Goal: Task Accomplishment & Management: Manage account settings

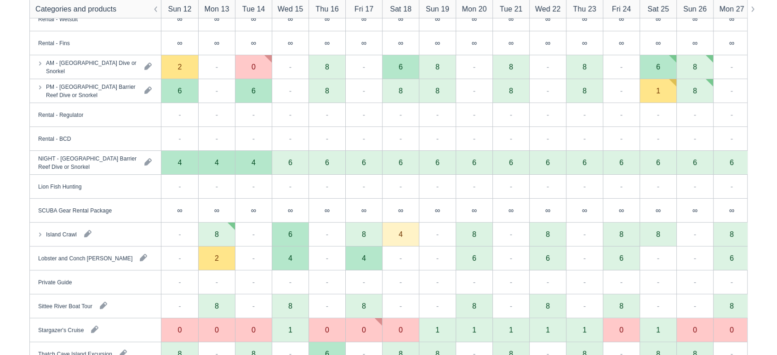
scroll to position [181, 0]
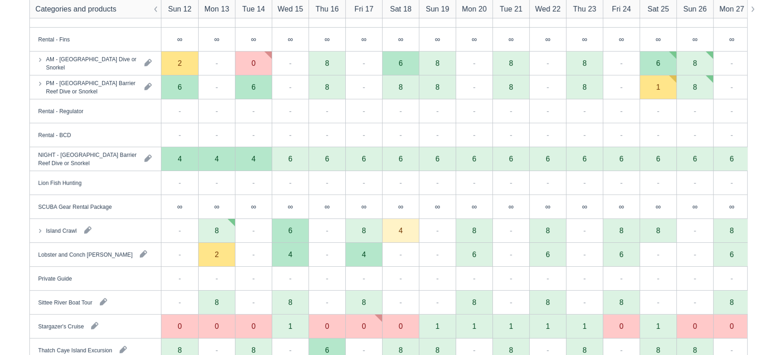
click at [156, 235] on div "Island Crawl" at bounding box center [95, 230] width 131 height 23
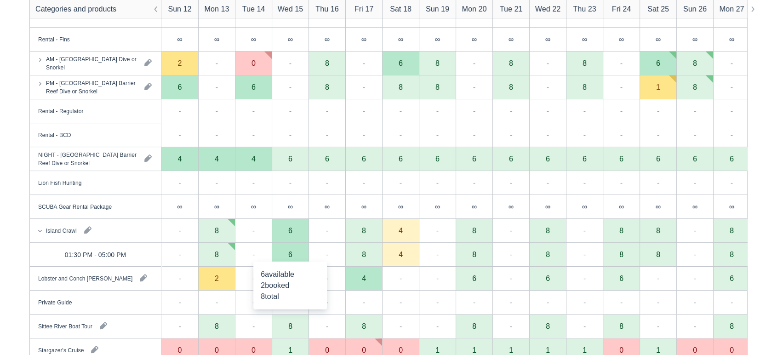
click at [291, 258] on div "6" at bounding box center [290, 255] width 37 height 24
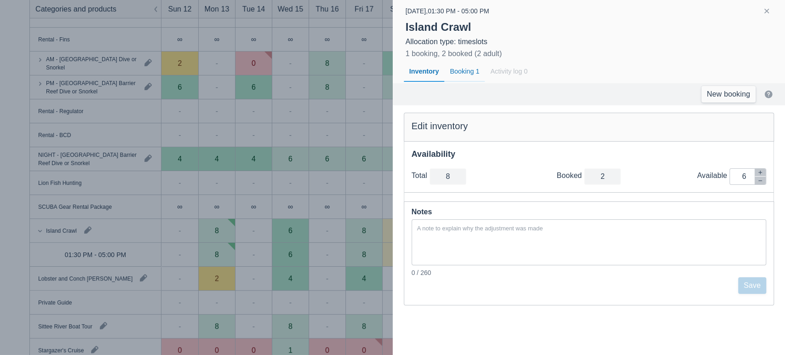
click at [468, 74] on div "Booking 1" at bounding box center [464, 71] width 40 height 21
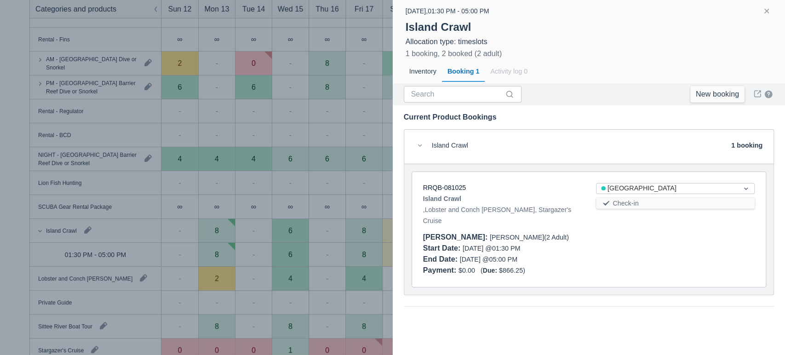
click at [448, 183] on div "RRQB-081025" at bounding box center [502, 188] width 159 height 10
click at [442, 188] on link "RRQB-081025" at bounding box center [444, 187] width 43 height 7
click at [765, 15] on button "button" at bounding box center [766, 11] width 11 height 11
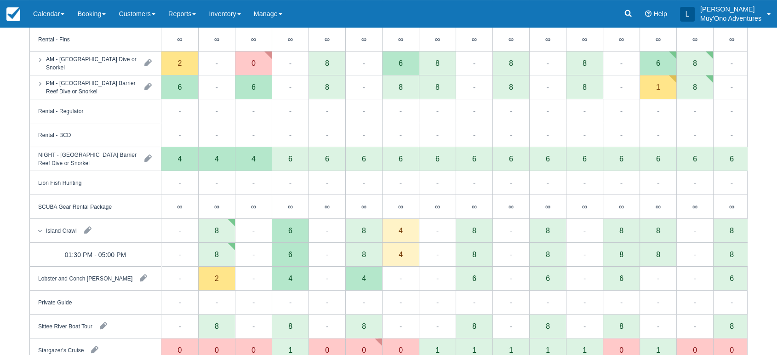
scroll to position [0, 0]
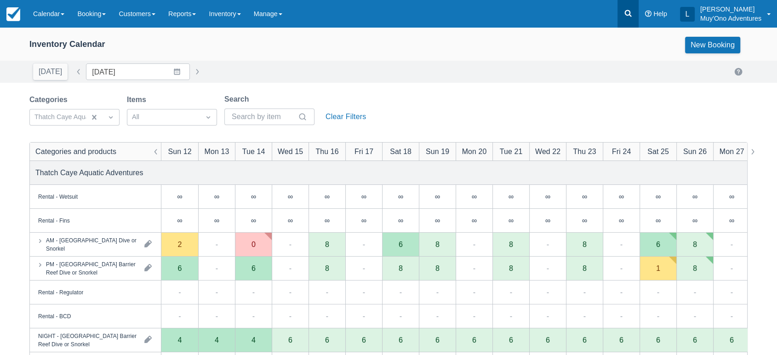
click at [627, 19] on link at bounding box center [628, 14] width 21 height 28
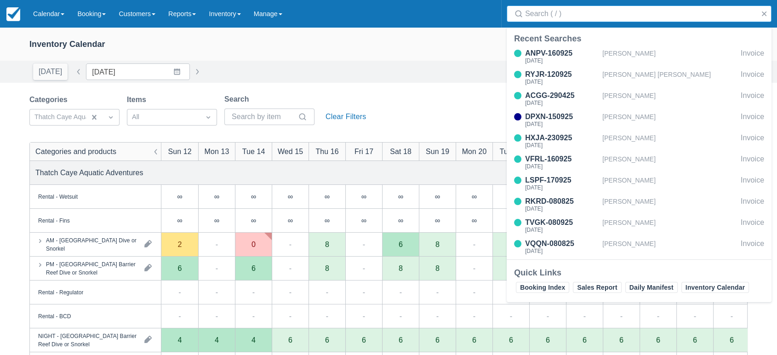
click at [558, 14] on input "Search" at bounding box center [641, 14] width 232 height 17
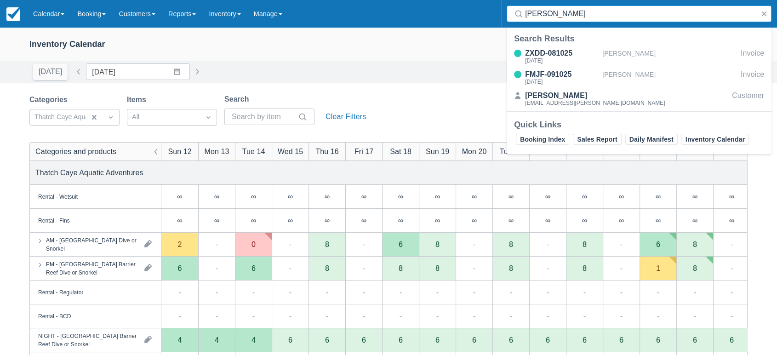
type input "granados"
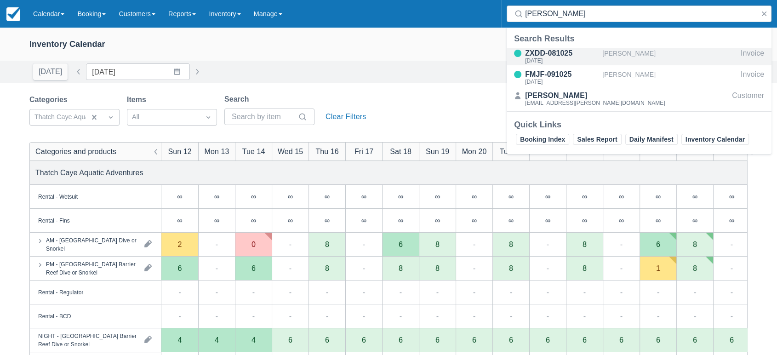
click at [550, 56] on div "ZXDD-081025" at bounding box center [562, 53] width 74 height 11
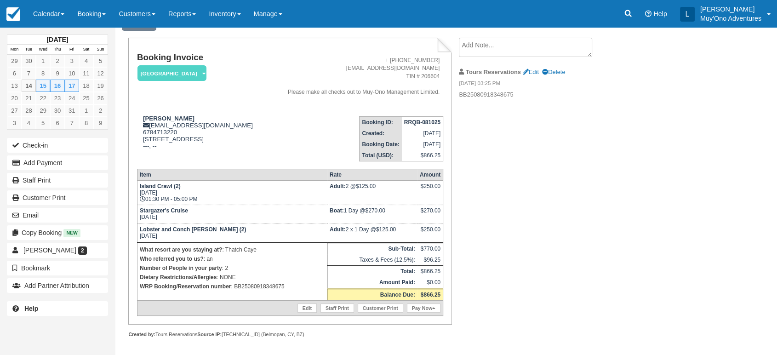
scroll to position [46, 0]
click at [307, 307] on link "Edit" at bounding box center [307, 308] width 19 height 9
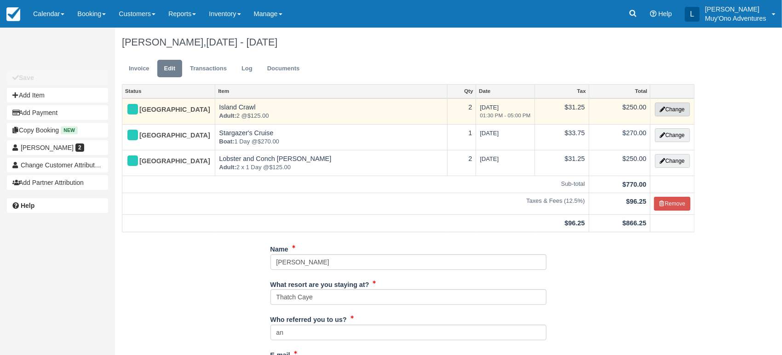
click at [664, 109] on button "Change" at bounding box center [672, 110] width 35 height 14
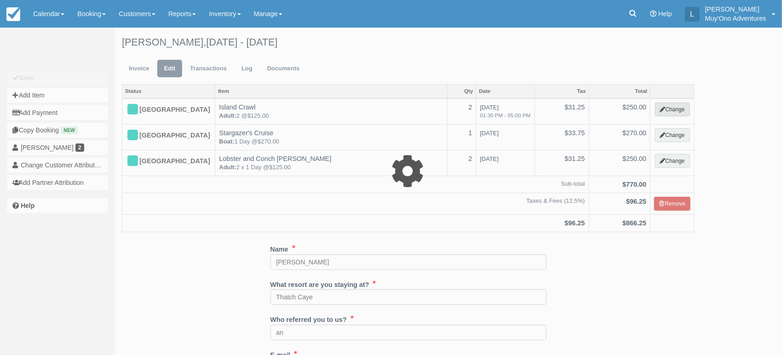
select select "64"
type input "250.00"
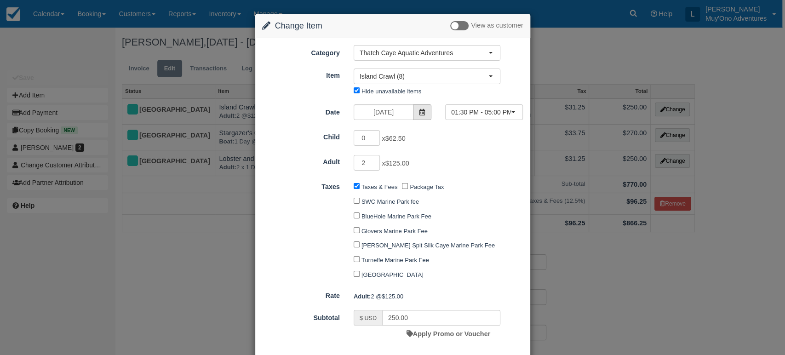
click at [414, 109] on span at bounding box center [422, 112] width 18 height 16
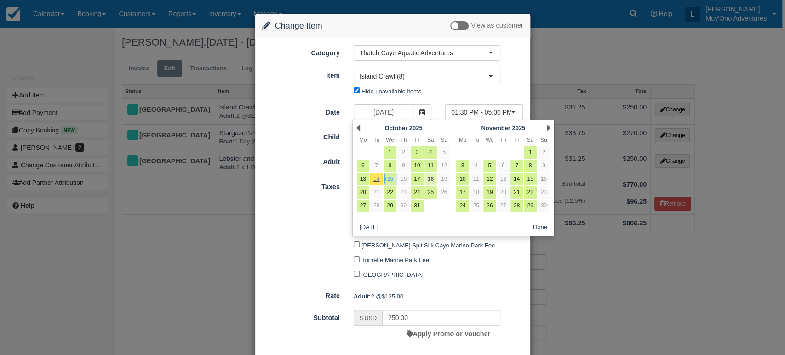
click at [430, 180] on link "18" at bounding box center [431, 179] width 12 height 12
type input "10/18/25"
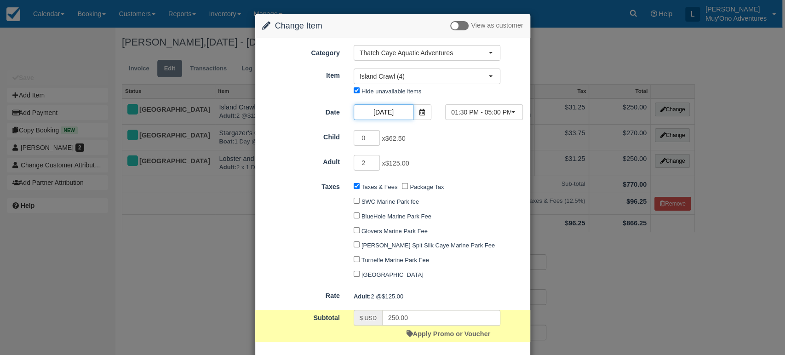
click at [392, 114] on input "10/18/25" at bounding box center [384, 112] width 60 height 16
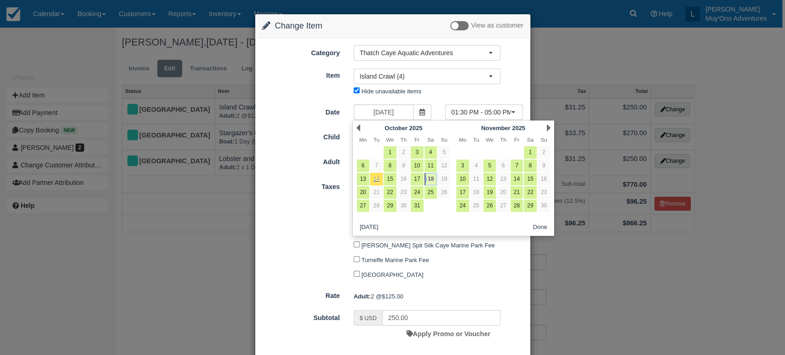
click at [430, 181] on link "18" at bounding box center [431, 179] width 12 height 12
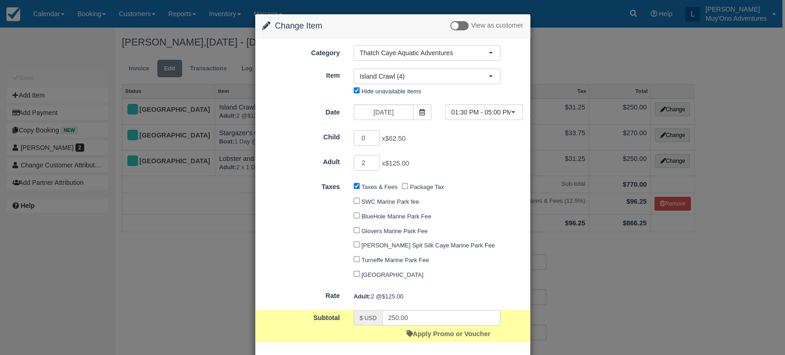
scroll to position [50, 0]
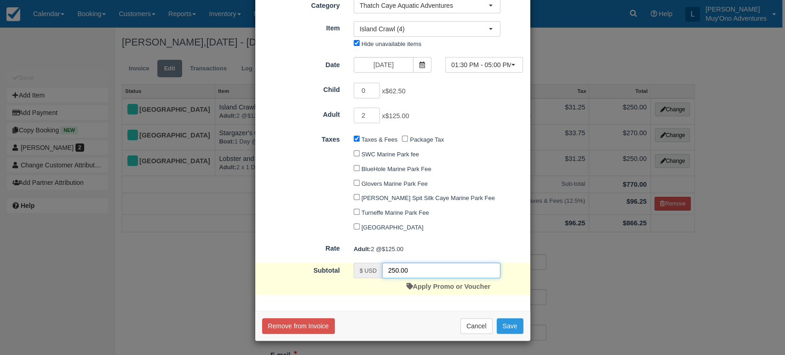
click at [427, 275] on input "250.00" at bounding box center [441, 271] width 118 height 16
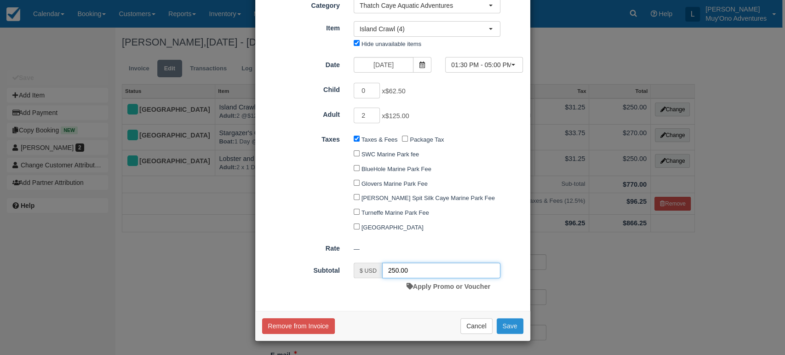
type input "250.00"
click at [514, 329] on button "Save" at bounding box center [510, 326] width 27 height 16
checkbox input "false"
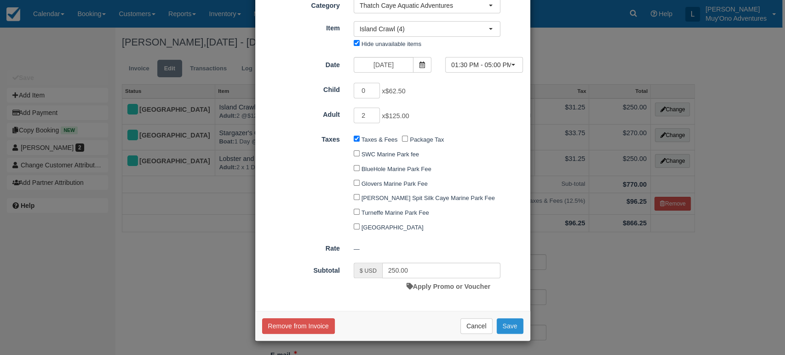
checkbox input "false"
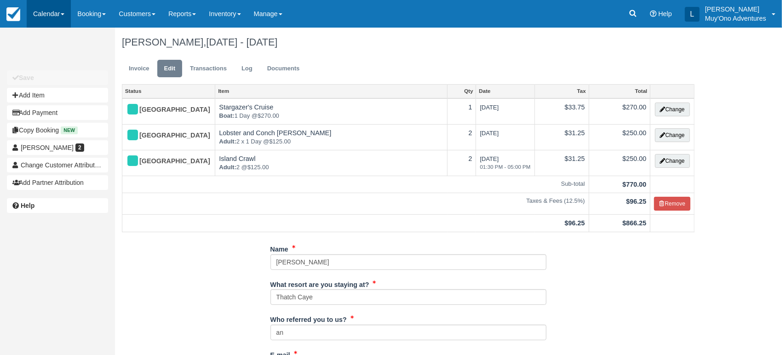
click at [67, 11] on link "Calendar" at bounding box center [49, 14] width 44 height 28
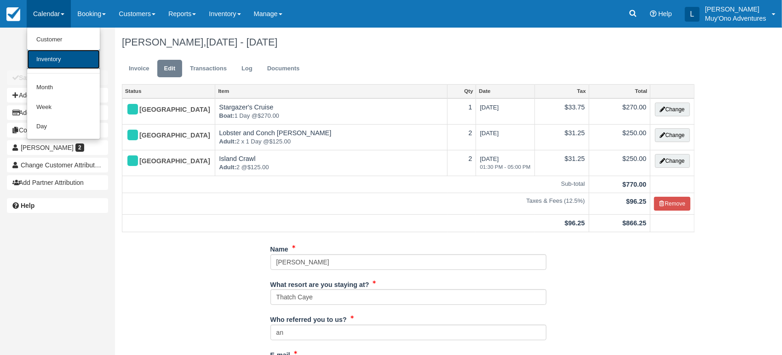
click at [55, 60] on link "Inventory" at bounding box center [63, 60] width 73 height 20
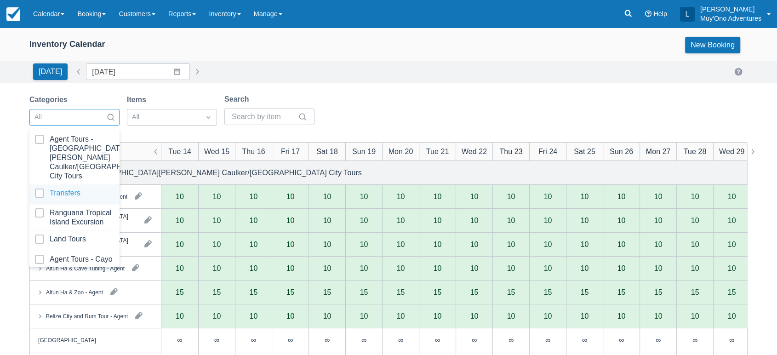
scroll to position [92, 0]
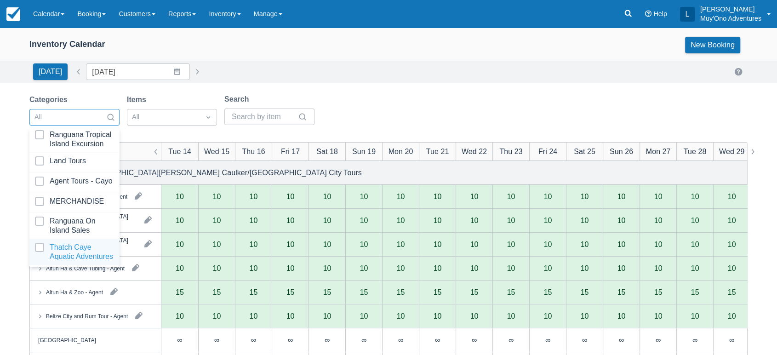
click at [69, 243] on div at bounding box center [74, 252] width 79 height 18
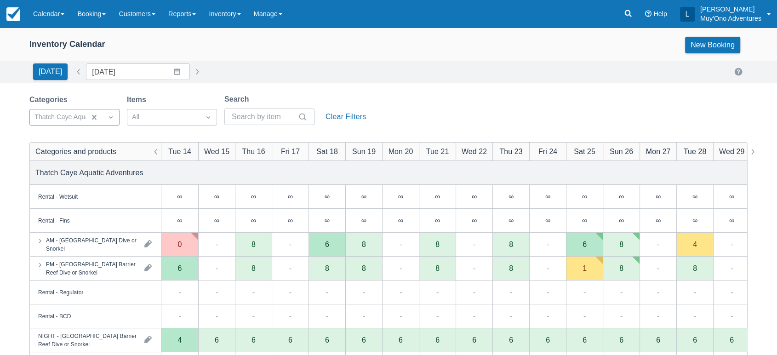
click at [410, 120] on div "Categories Thatch Caye Aquatic Adventures Items All Search Clear Filters" at bounding box center [388, 112] width 718 height 37
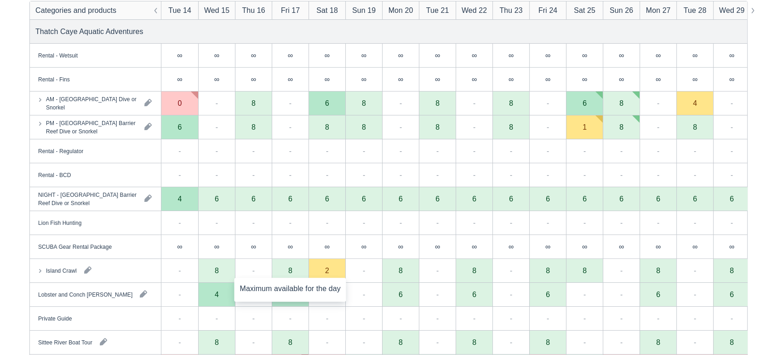
scroll to position [165, 0]
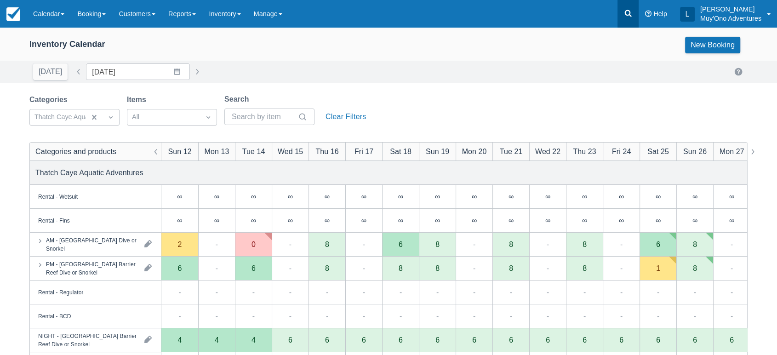
click at [625, 16] on icon at bounding box center [628, 13] width 9 height 9
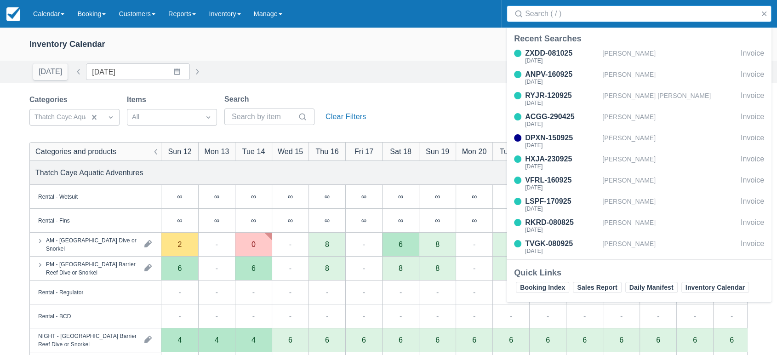
click at [608, 19] on input "Search" at bounding box center [641, 14] width 232 height 17
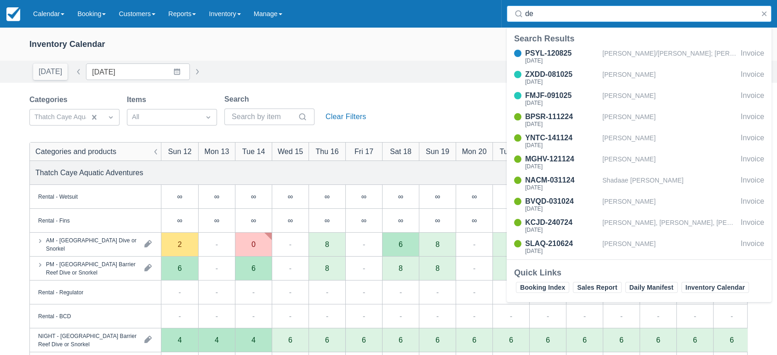
type input "d"
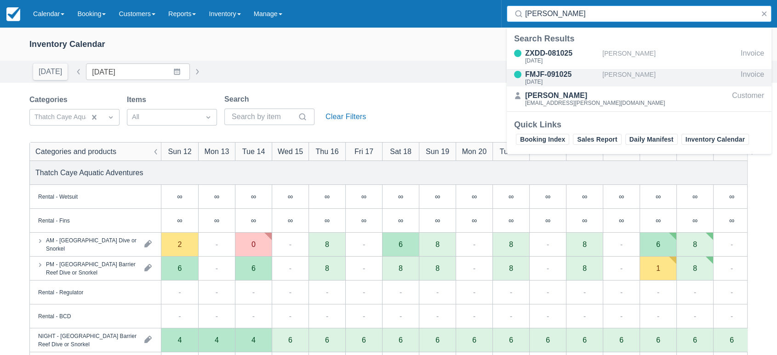
type input "granados"
click at [558, 77] on div "FMJF-091025" at bounding box center [562, 74] width 74 height 11
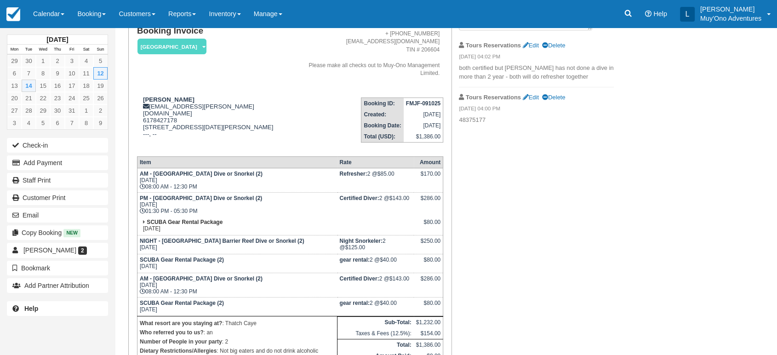
scroll to position [110, 0]
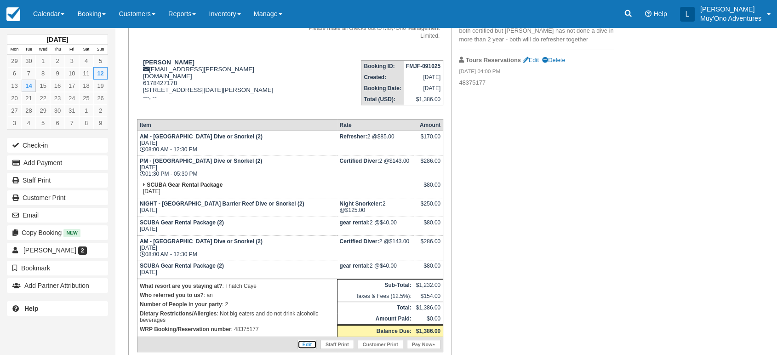
click at [306, 340] on link "Edit" at bounding box center [307, 344] width 19 height 9
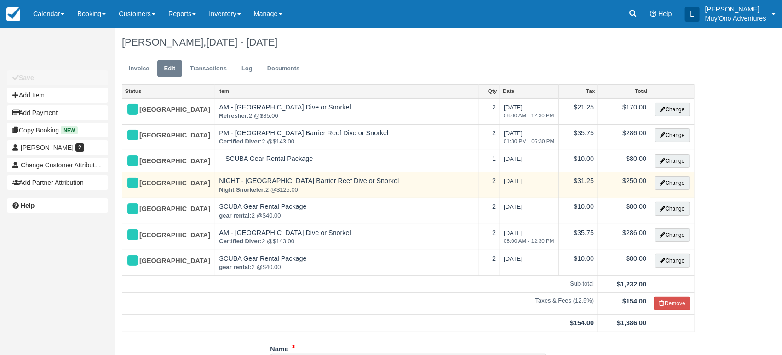
click at [673, 190] on td "Change" at bounding box center [672, 185] width 44 height 26
click at [675, 185] on button "Change" at bounding box center [672, 183] width 35 height 14
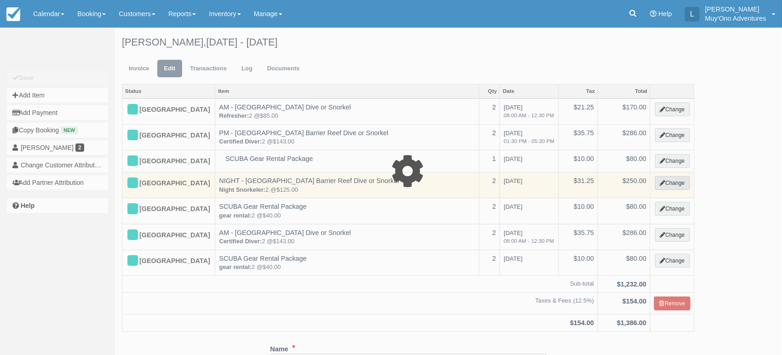
select select "64"
type input "250.00"
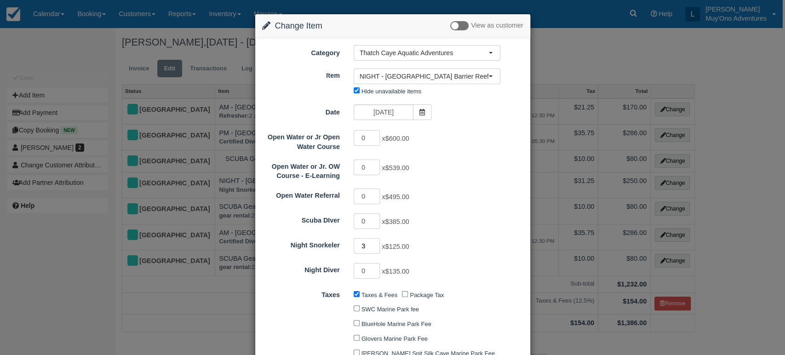
type input "3"
click at [374, 246] on input "3" at bounding box center [367, 246] width 27 height 16
type input "375.00"
click at [374, 242] on input "4" at bounding box center [367, 246] width 27 height 16
click at [374, 242] on input "5" at bounding box center [367, 246] width 27 height 16
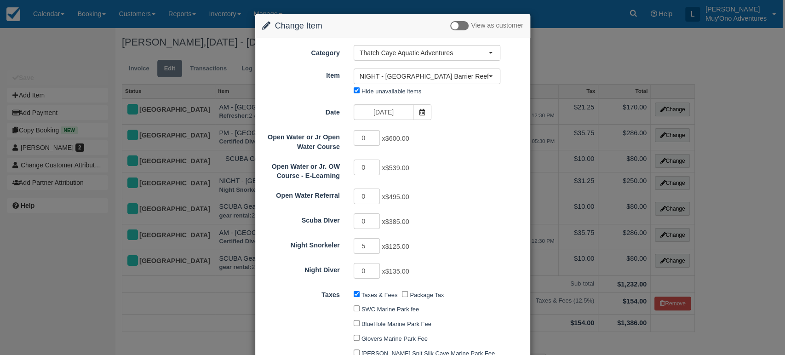
type input "4"
type input "625.00"
type input "4"
click at [375, 247] on input "4" at bounding box center [367, 246] width 27 height 16
type input "500.00"
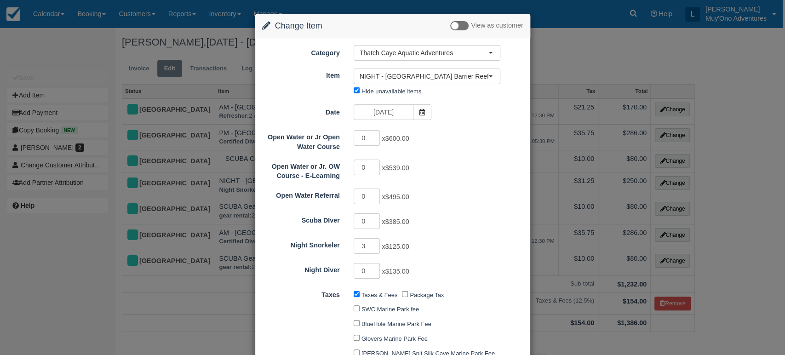
click at [375, 247] on input "3" at bounding box center [367, 246] width 27 height 16
click at [375, 247] on input "2" at bounding box center [367, 246] width 27 height 16
click at [375, 247] on input "1" at bounding box center [367, 246] width 27 height 16
type input "0"
click at [375, 247] on input "0" at bounding box center [367, 246] width 27 height 16
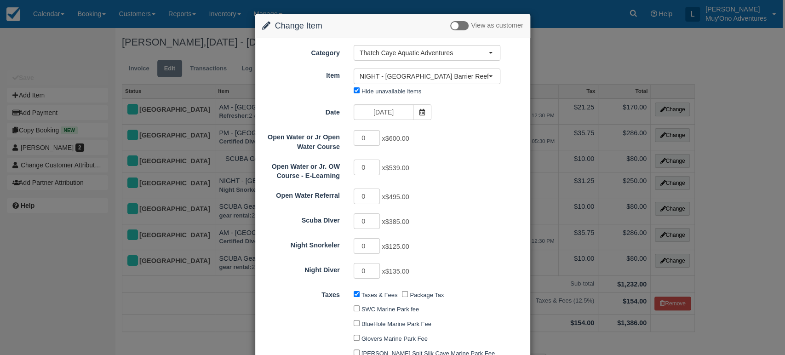
type input "0.00"
click at [372, 271] on input "0" at bounding box center [367, 271] width 27 height 16
click at [374, 267] on input "1" at bounding box center [367, 271] width 27 height 16
type input "2"
click at [374, 267] on input "2" at bounding box center [367, 271] width 27 height 16
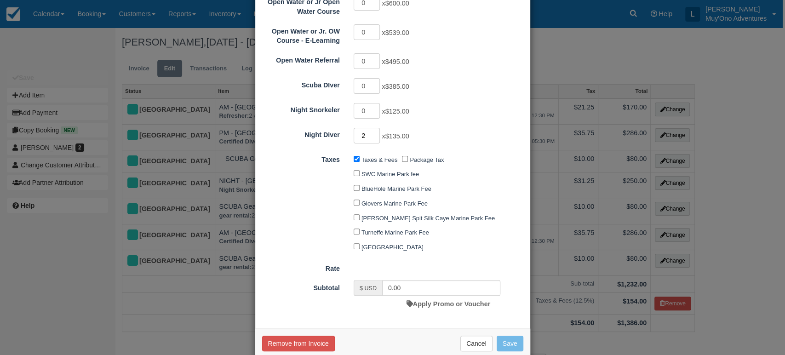
scroll to position [155, 0]
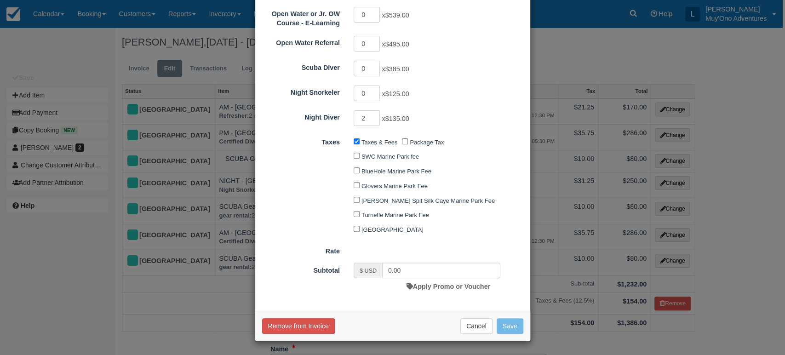
type input "270.00"
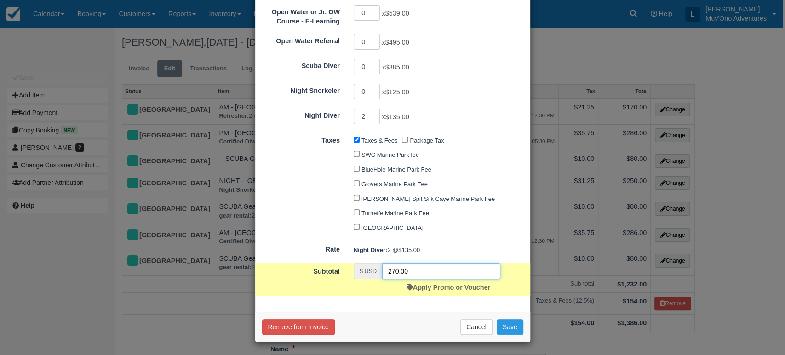
click at [429, 268] on input "270.00" at bounding box center [441, 272] width 118 height 16
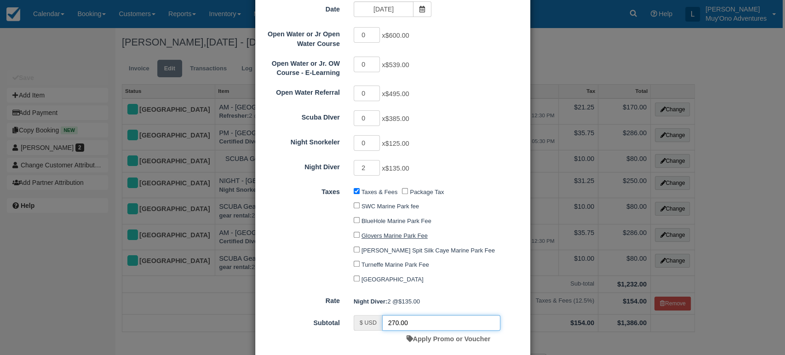
scroll to position [157, 0]
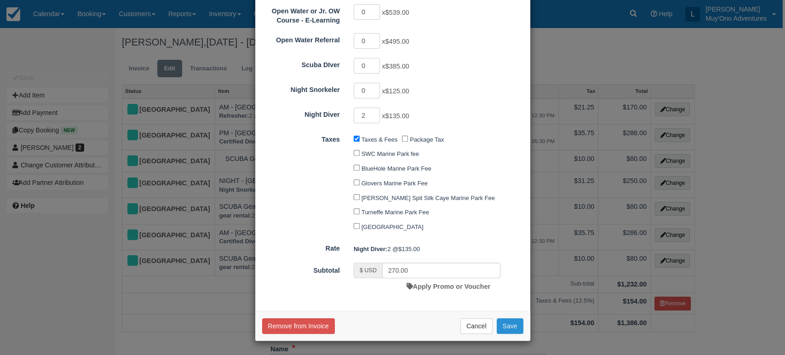
click at [510, 329] on button "Save" at bounding box center [510, 326] width 27 height 16
checkbox input "false"
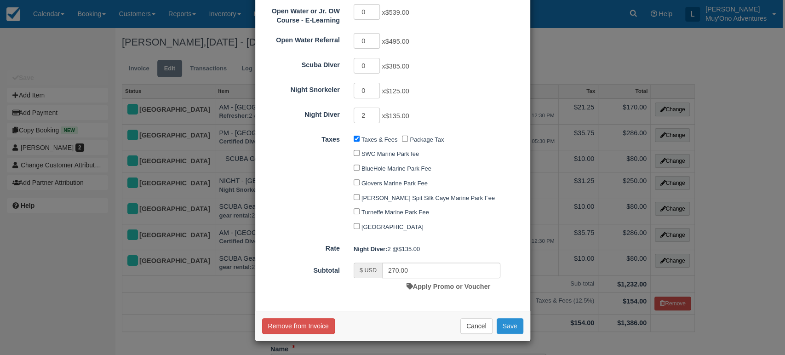
checkbox input "false"
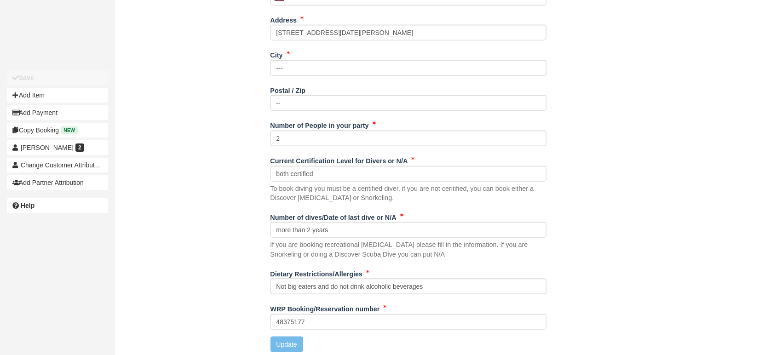
scroll to position [508, 0]
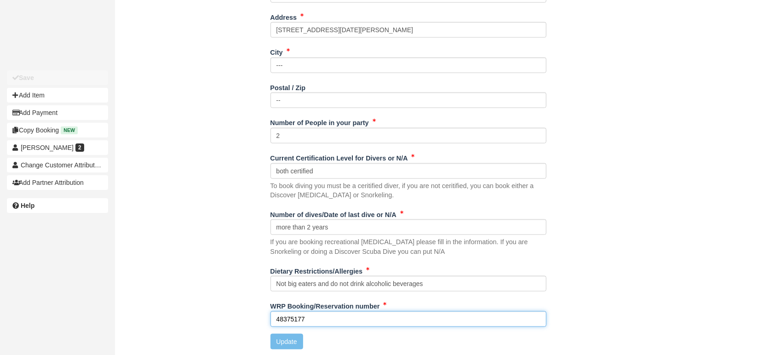
click at [326, 319] on input "48375177" at bounding box center [408, 319] width 276 height 16
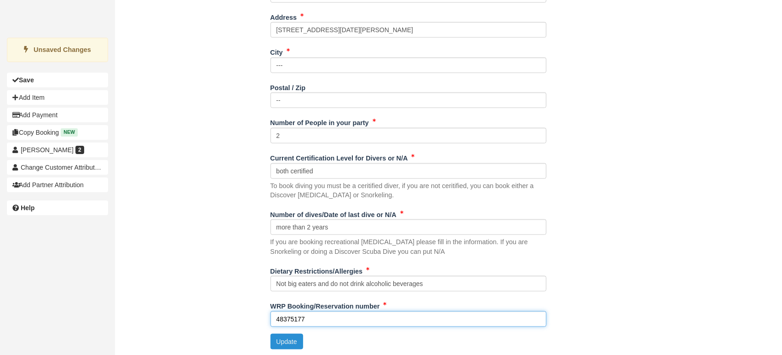
type input "48375177"
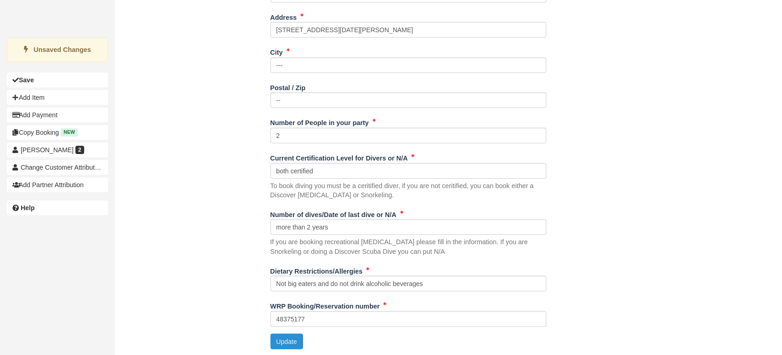
click at [287, 340] on button "Update" at bounding box center [286, 342] width 33 height 16
type input "[PHONE_NUMBER]"
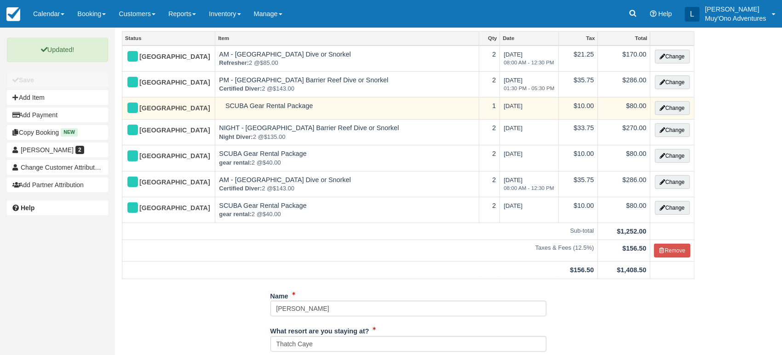
scroll to position [0, 0]
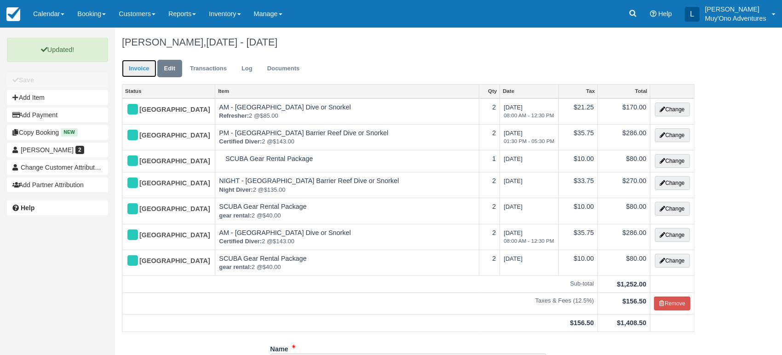
click at [132, 72] on link "Invoice" at bounding box center [139, 69] width 34 height 18
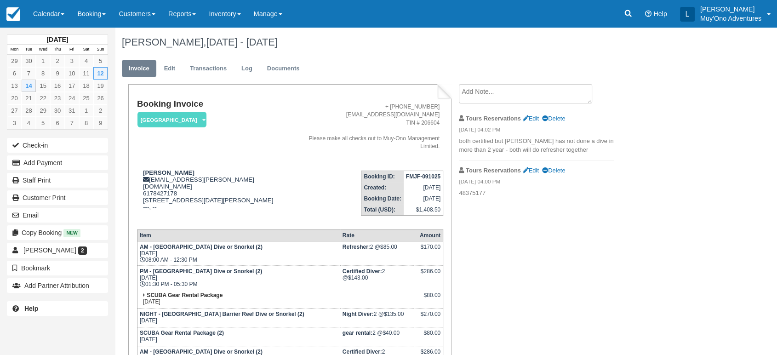
click at [428, 173] on strong "FMJF-091025" at bounding box center [423, 176] width 34 height 6
copy tbody "FMJF-091025"
click at [629, 11] on icon at bounding box center [628, 13] width 9 height 9
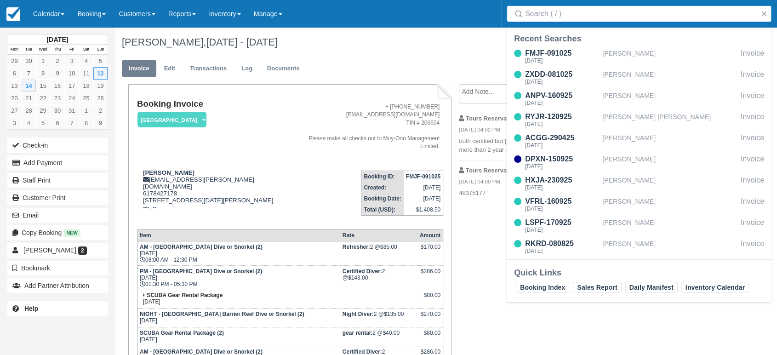
click at [596, 14] on input "Search" at bounding box center [641, 14] width 232 height 17
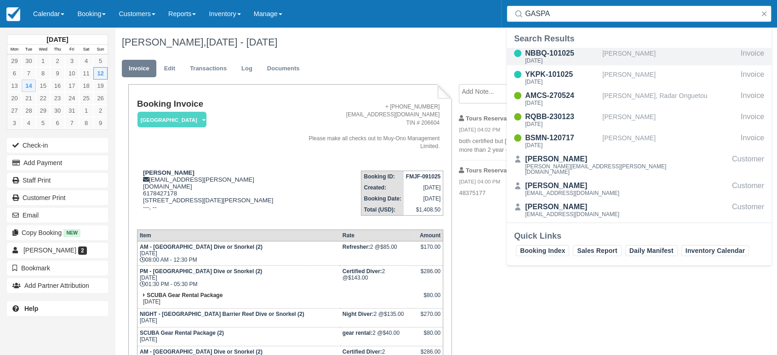
type input "GASPA"
click at [562, 55] on div "NBBQ-101025" at bounding box center [562, 53] width 74 height 11
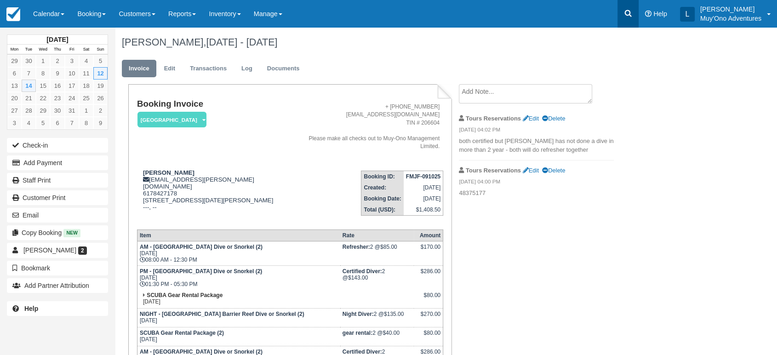
click at [626, 12] on icon at bounding box center [628, 13] width 9 height 9
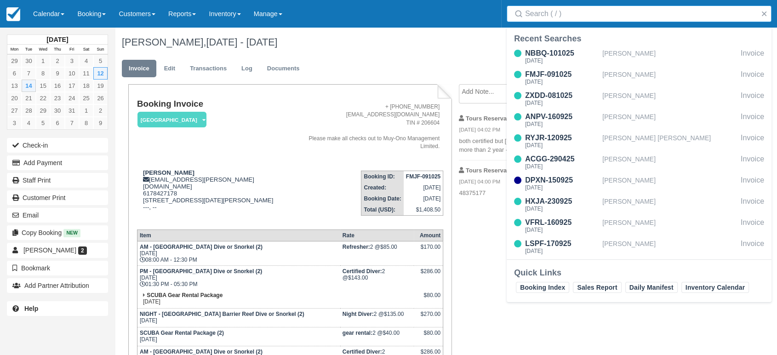
click at [574, 16] on input "Search" at bounding box center [641, 14] width 232 height 17
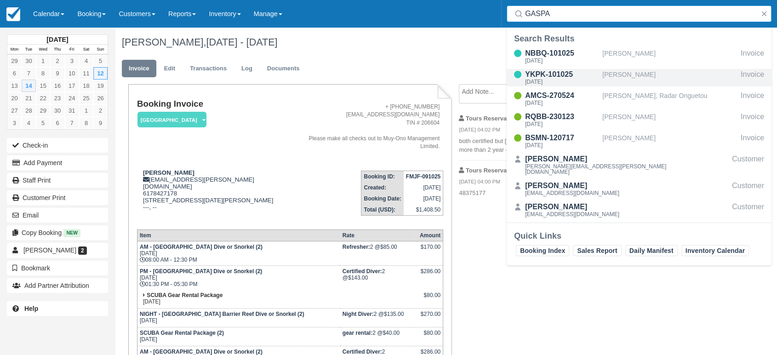
type input "GASPA"
click at [544, 78] on div "YKPK-101025" at bounding box center [562, 74] width 74 height 11
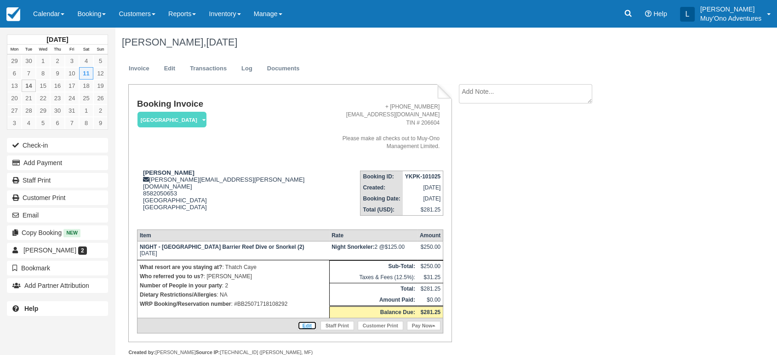
click at [309, 321] on link "Edit" at bounding box center [307, 325] width 19 height 9
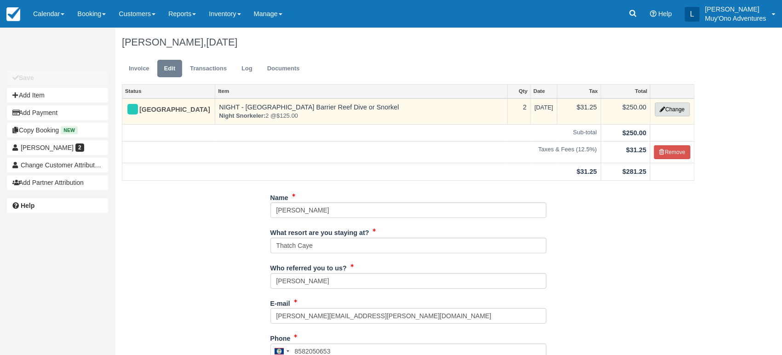
click at [662, 113] on button "Change" at bounding box center [672, 110] width 35 height 14
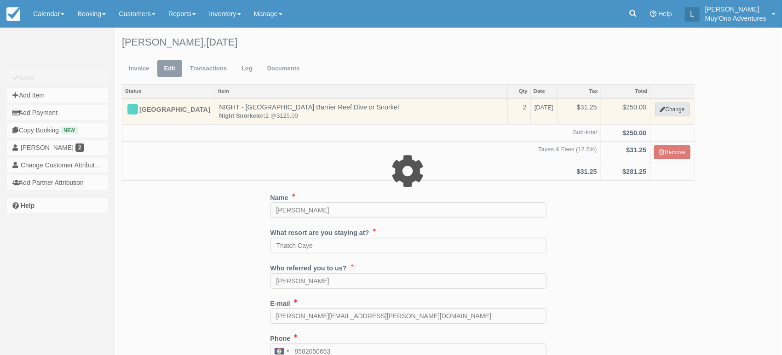
select select "64"
type input "250.00"
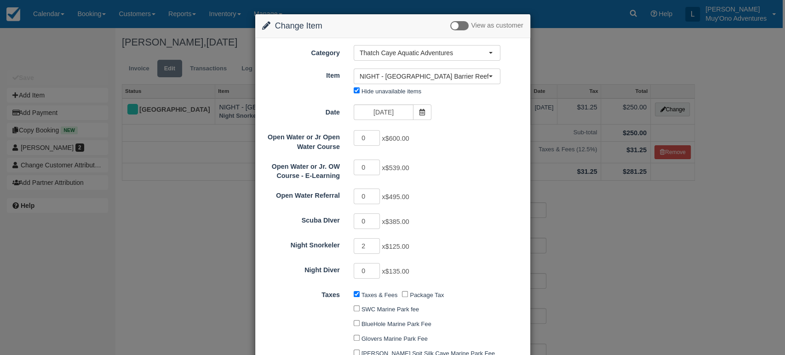
click at [229, 193] on div "Change Item Add Item View as customer Category Thatch Caye Aquatic Adventures M…" at bounding box center [392, 177] width 785 height 355
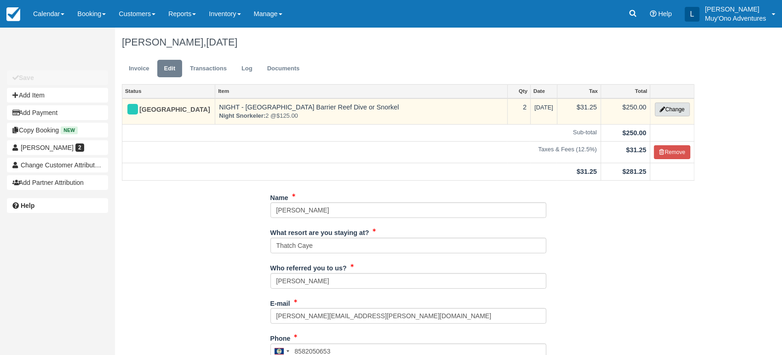
click at [669, 106] on button "Change" at bounding box center [672, 110] width 35 height 14
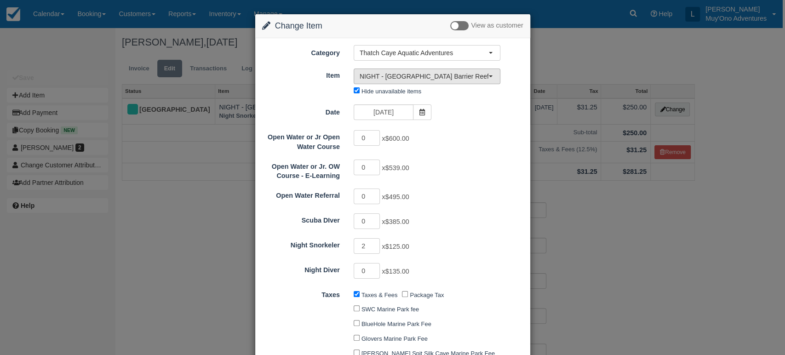
click at [413, 76] on span "NIGHT - Belize Barrier Reef Dive or Snorkel (4)" at bounding box center [424, 76] width 129 height 9
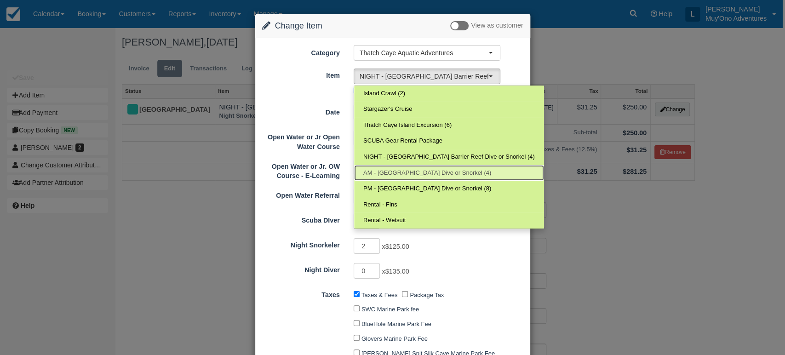
click at [390, 171] on span "AM - Belize Barrier Reef Dive or Snorkel (4)" at bounding box center [427, 173] width 128 height 9
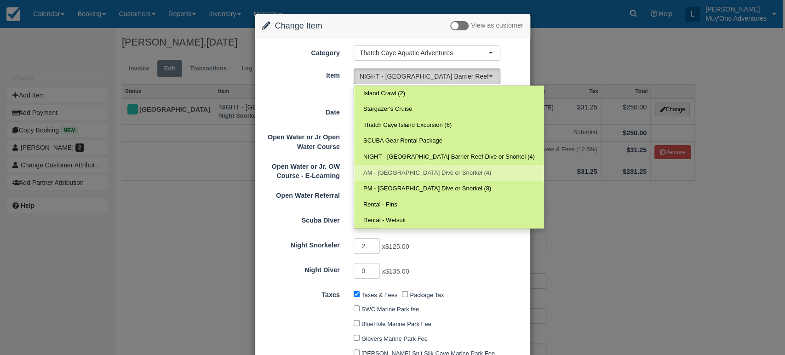
select select "294"
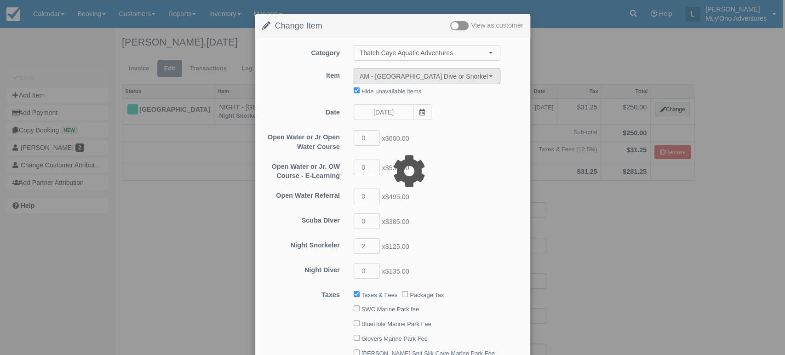
type input "0.00"
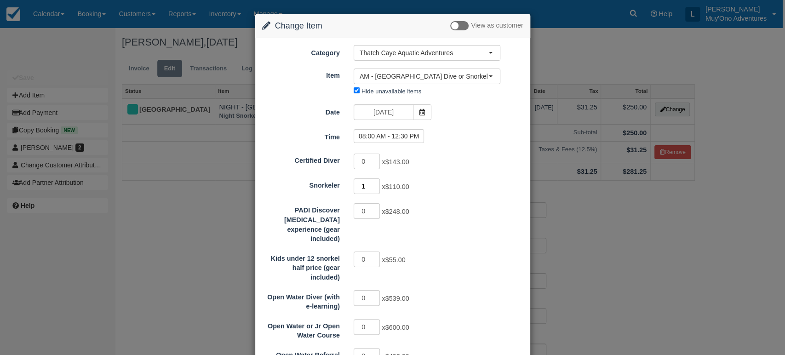
click at [376, 184] on input "1" at bounding box center [367, 186] width 27 height 16
type input "2"
click at [376, 184] on input "2" at bounding box center [367, 186] width 27 height 16
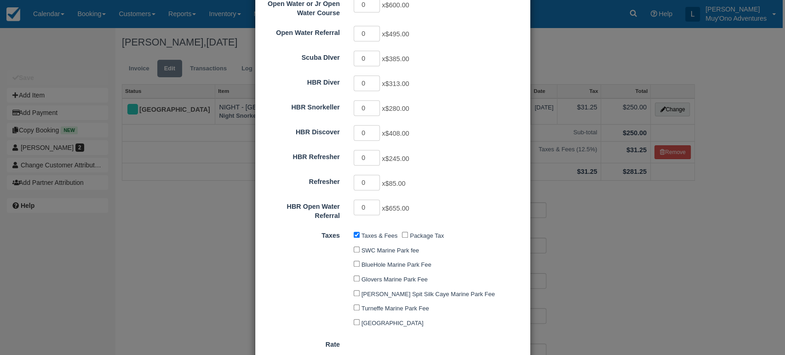
type input "220.00"
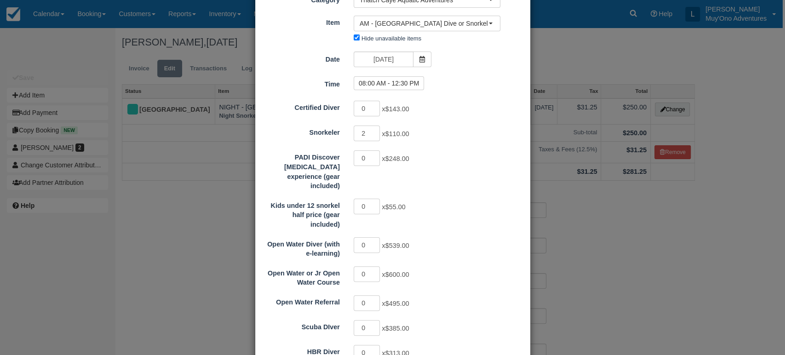
scroll to position [42, 0]
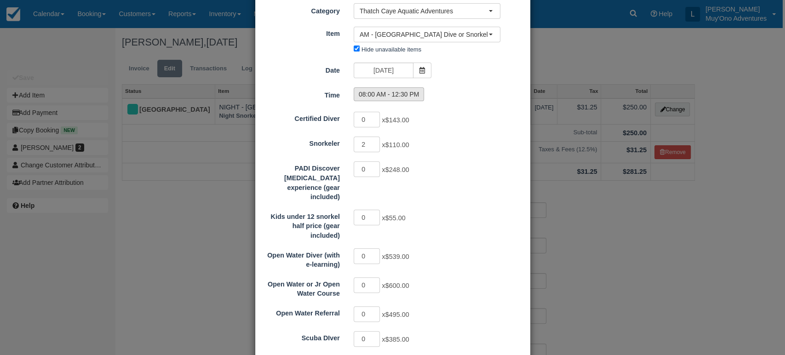
click at [379, 95] on label "08:00 AM - 12:30 PM" at bounding box center [389, 94] width 71 height 14
radio input "true"
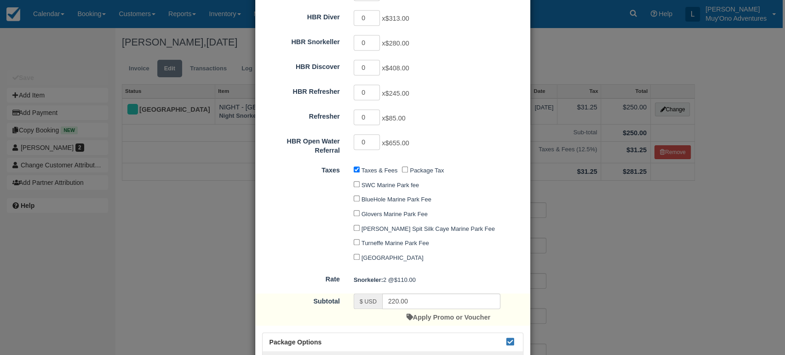
scroll to position [472, 0]
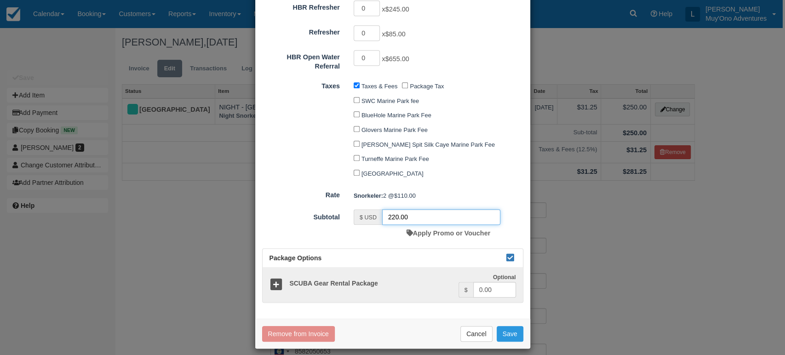
click at [421, 213] on input "220.00" at bounding box center [441, 217] width 118 height 16
type input "220.00"
click at [509, 330] on button "Save" at bounding box center [510, 334] width 27 height 16
checkbox input "false"
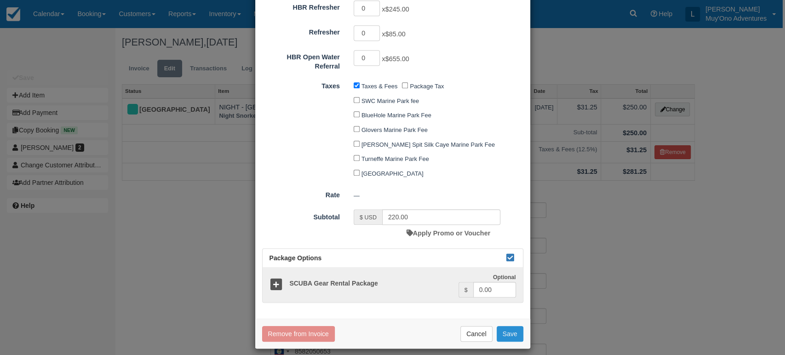
checkbox input "false"
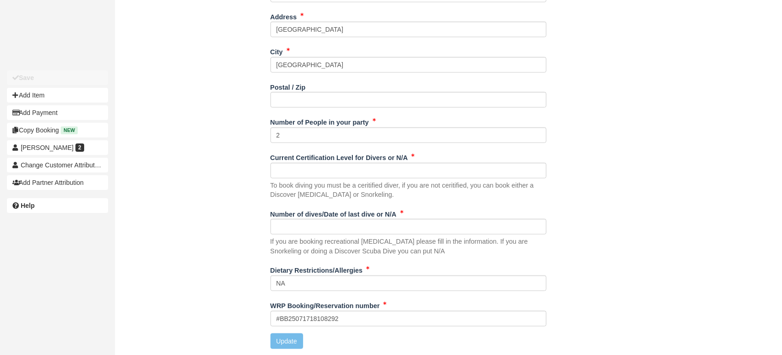
scroll to position [356, 0]
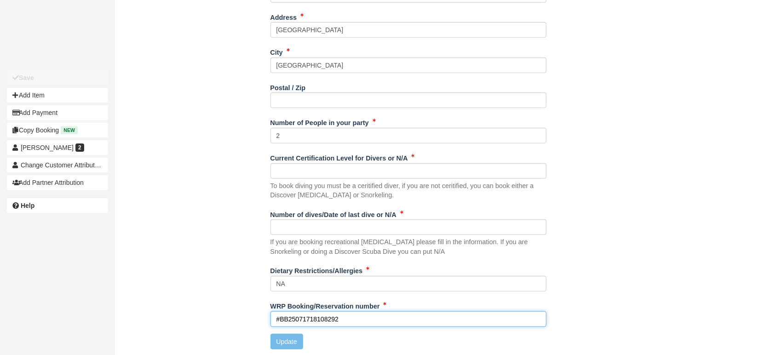
click at [367, 311] on input "#BB25071718108292" at bounding box center [408, 319] width 276 height 16
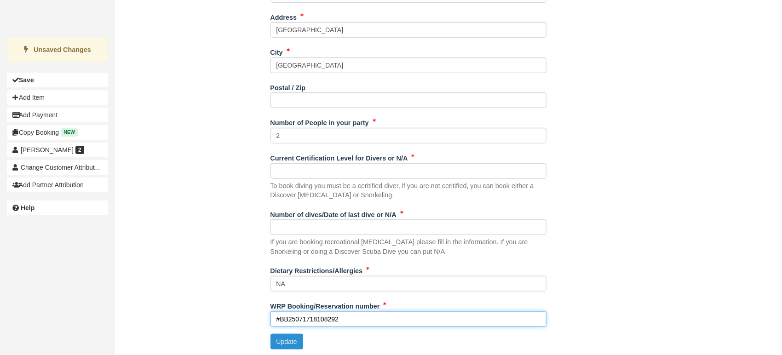
type input "#BB25071718108292"
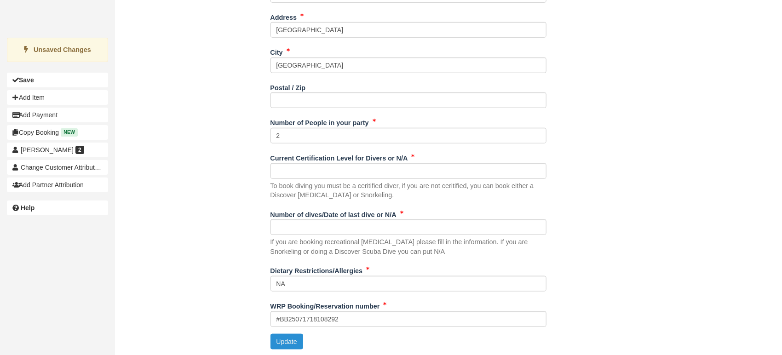
click at [292, 339] on button "Update" at bounding box center [286, 342] width 33 height 16
type input "+5018582050653"
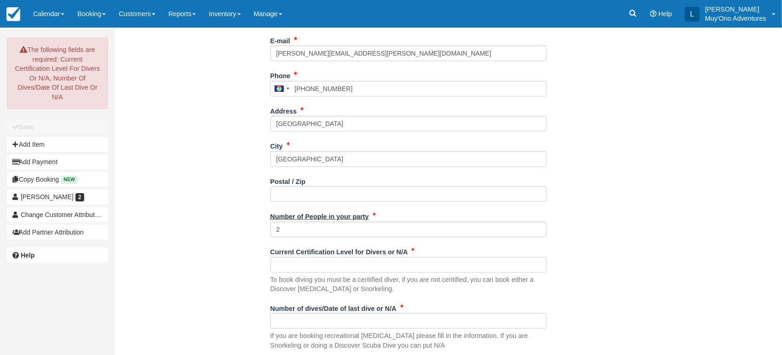
scroll to position [263, 0]
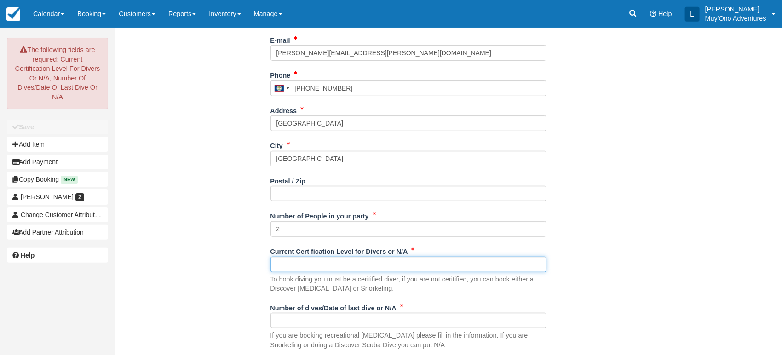
click at [303, 257] on input "Current Certification Level for Divers or N/A" at bounding box center [408, 265] width 276 height 16
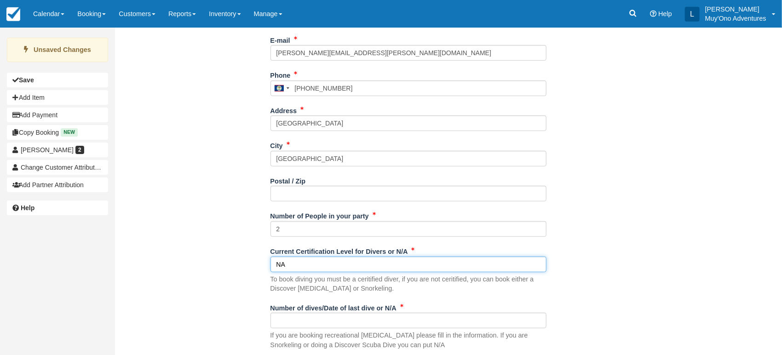
scroll to position [357, 0]
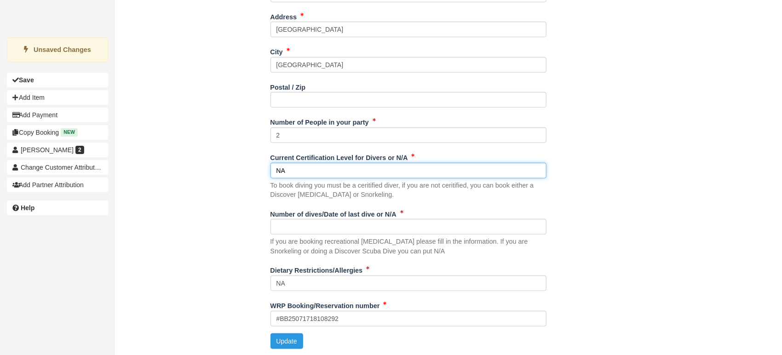
type input "NA"
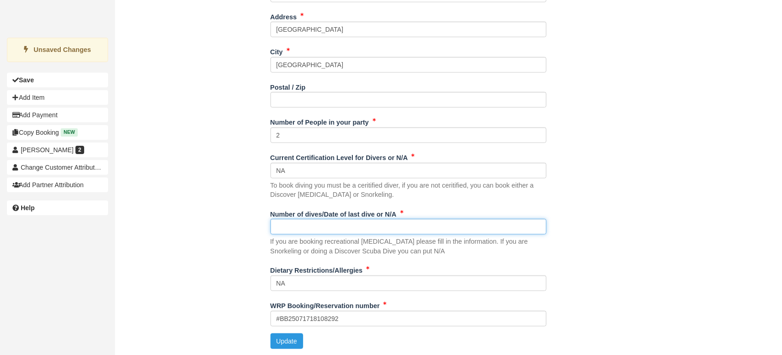
click at [327, 230] on input "Number of dives/Date of last dive or N/A" at bounding box center [408, 227] width 276 height 16
type input "NA"
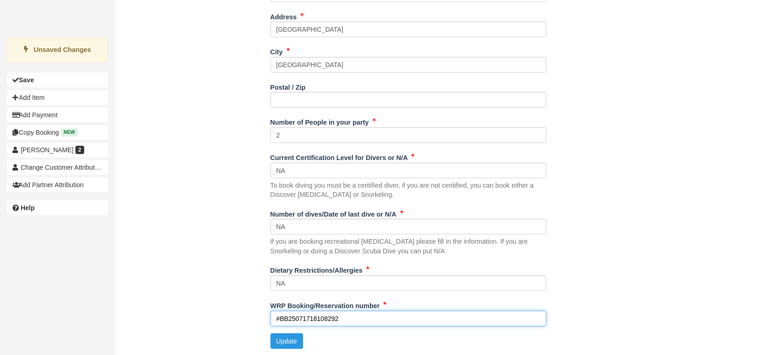
click at [350, 321] on input "#BB25071718108292" at bounding box center [408, 319] width 276 height 16
type input "#BB25071718108292"
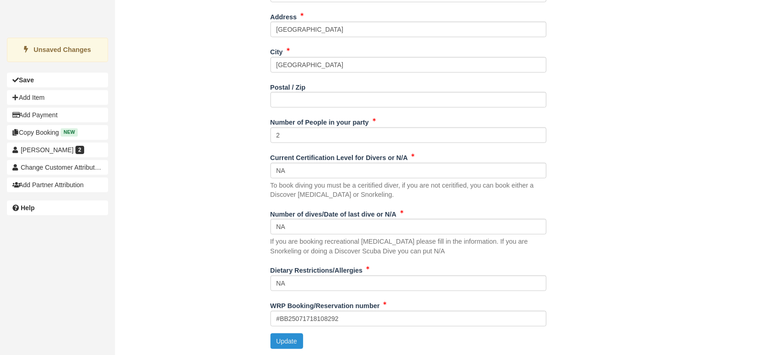
click at [276, 341] on button "Update" at bounding box center [286, 341] width 33 height 16
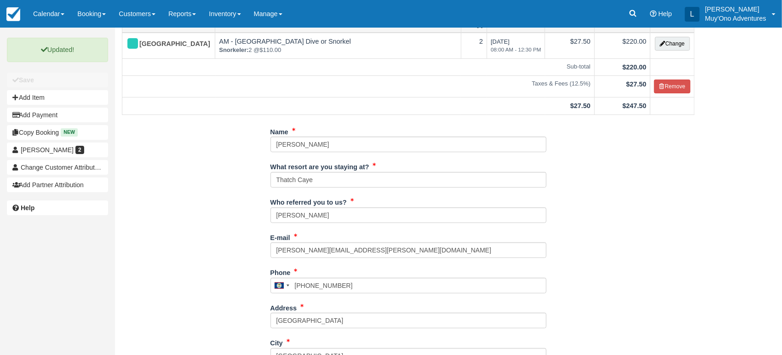
scroll to position [0, 0]
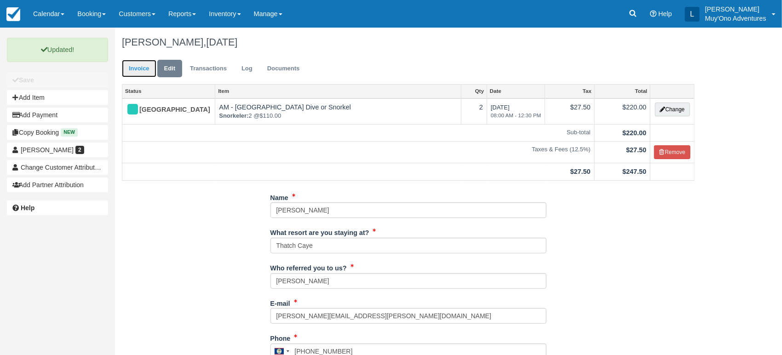
click at [148, 65] on link "Invoice" at bounding box center [139, 69] width 34 height 18
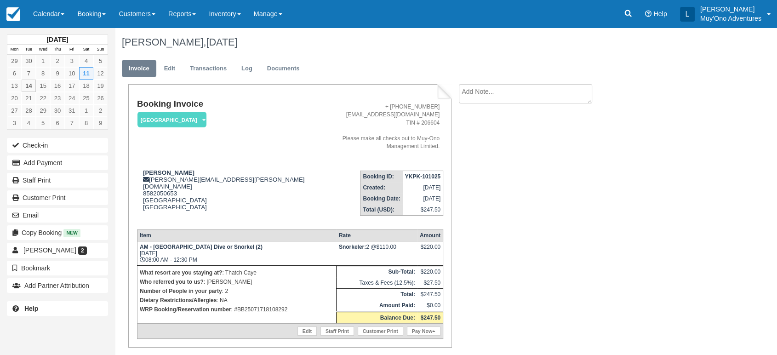
click at [420, 171] on td "YKPK-101025" at bounding box center [423, 176] width 40 height 11
copy tbody "YKPK-101025"
click at [624, 14] on icon at bounding box center [628, 13] width 9 height 9
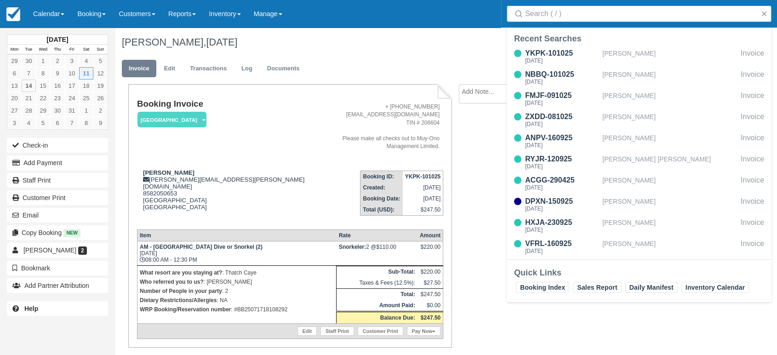
click at [571, 16] on input "Search" at bounding box center [641, 14] width 232 height 17
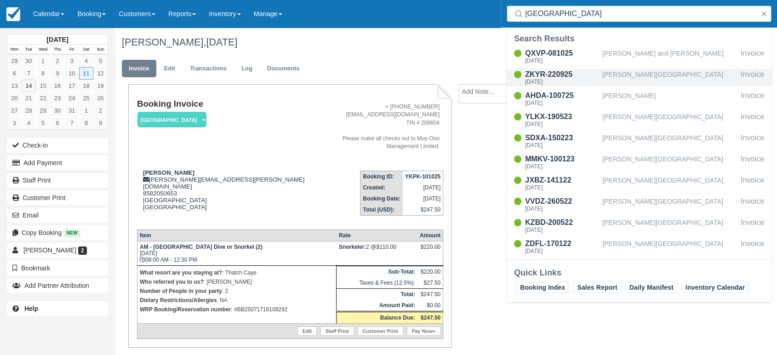
type input "England"
click at [557, 74] on div "ZKYR-220925" at bounding box center [562, 74] width 74 height 11
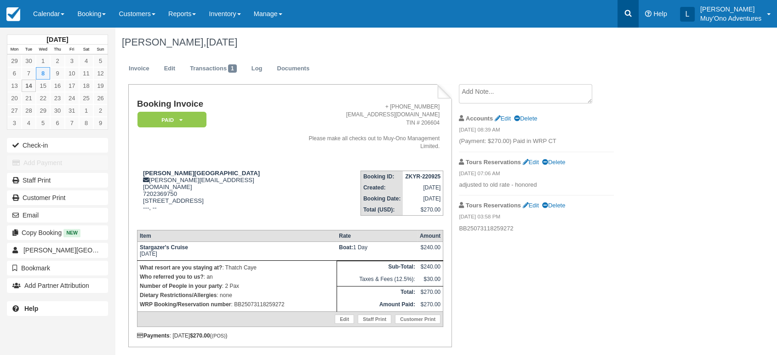
click at [626, 18] on link at bounding box center [628, 14] width 21 height 28
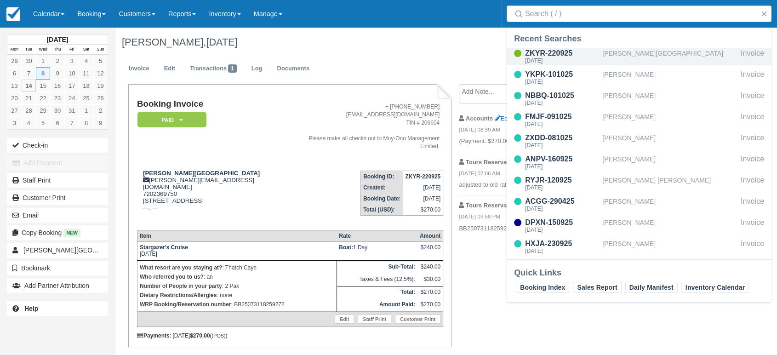
click at [549, 53] on div "ZKYR-220925" at bounding box center [562, 53] width 74 height 11
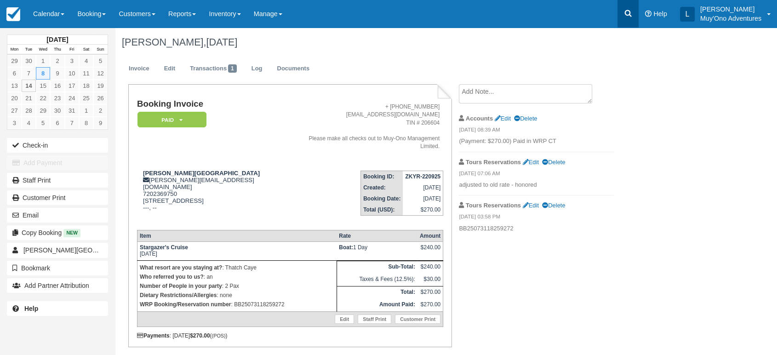
click at [628, 16] on icon at bounding box center [628, 13] width 9 height 9
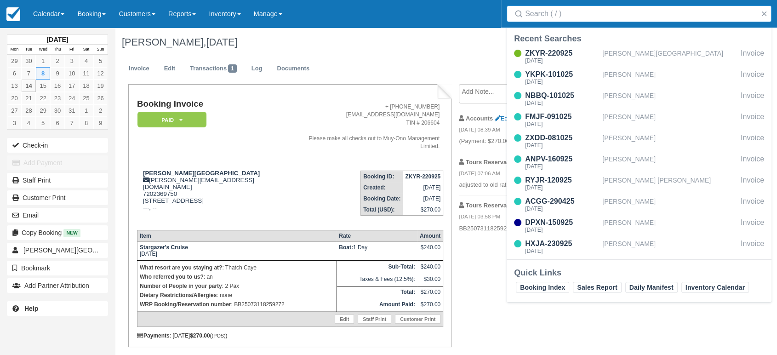
click at [628, 16] on input "Search" at bounding box center [641, 14] width 232 height 17
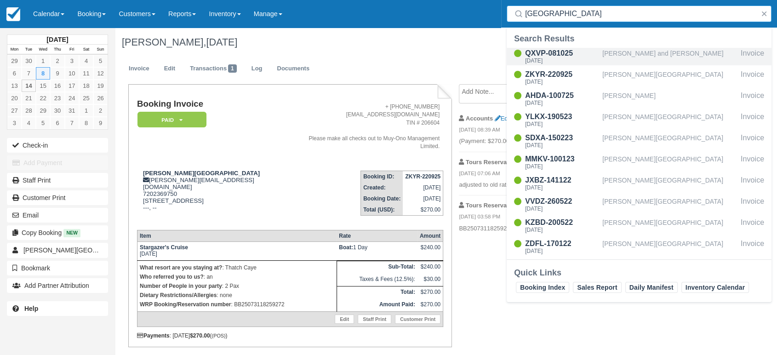
type input "england"
click at [541, 56] on div "QXVP-081025" at bounding box center [562, 53] width 74 height 11
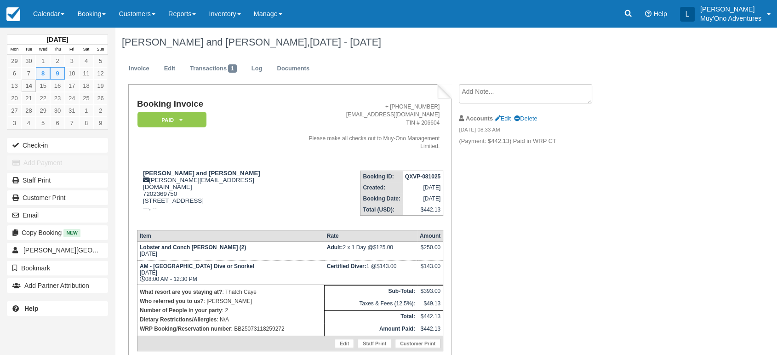
scroll to position [33, 0]
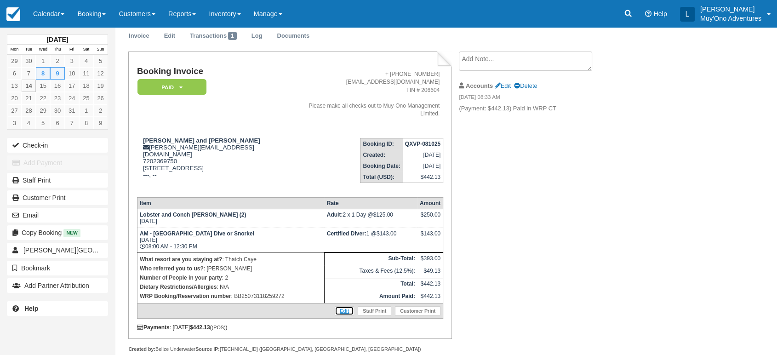
click at [345, 306] on link "Edit" at bounding box center [344, 310] width 19 height 9
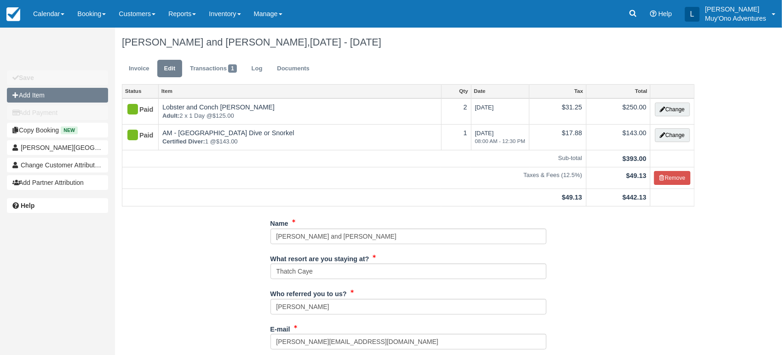
click at [64, 99] on button "Add Item" at bounding box center [57, 95] width 101 height 15
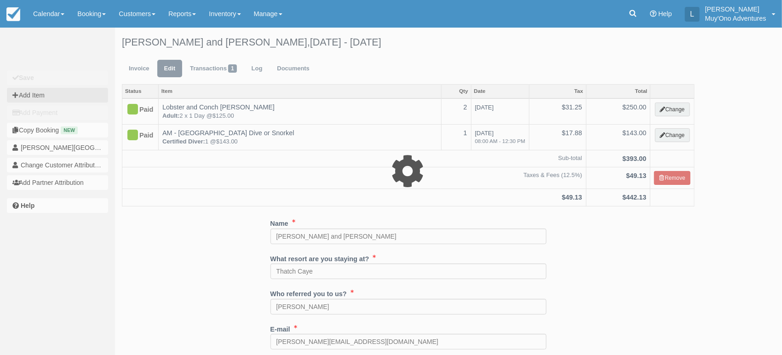
type input "0.00"
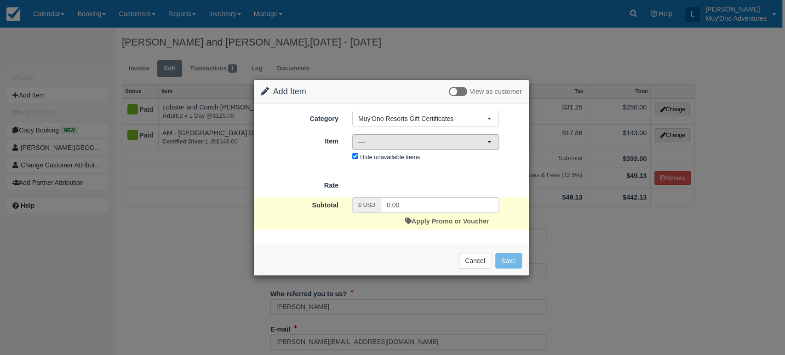
click at [485, 142] on span "—" at bounding box center [422, 142] width 129 height 9
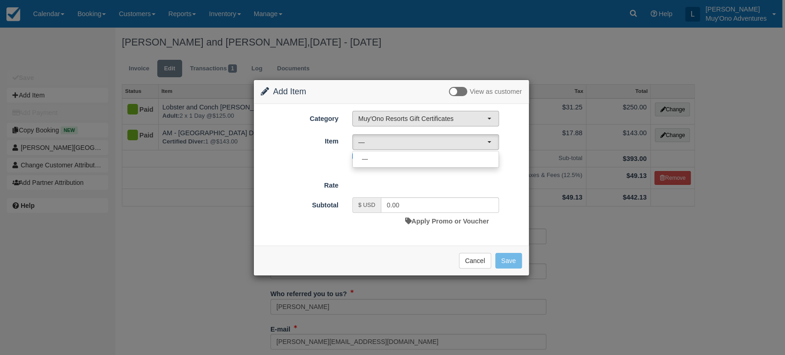
click at [482, 122] on span "Muy'Ono Resorts Gift Certificates" at bounding box center [422, 118] width 129 height 9
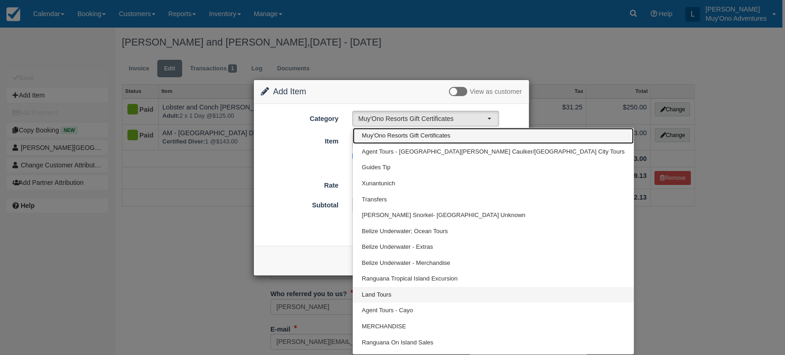
scroll to position [11, 0]
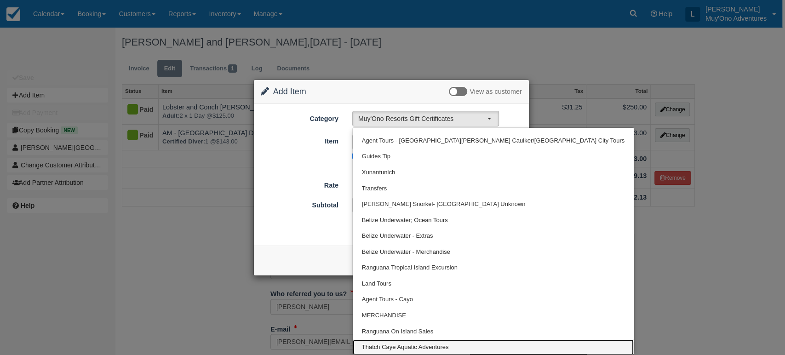
click at [407, 345] on span "Thatch Caye Aquatic Adventures" at bounding box center [405, 347] width 87 height 9
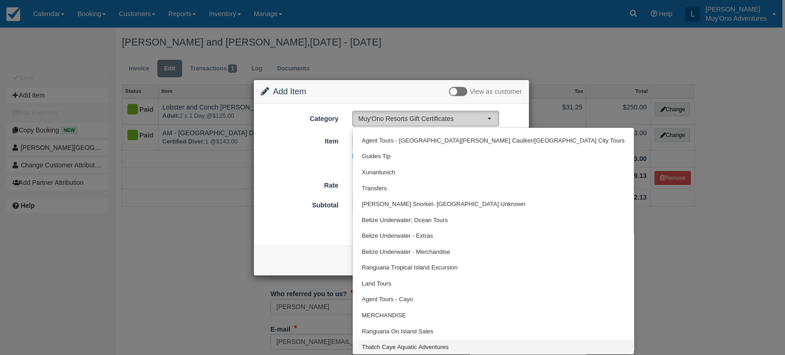
select select "64"
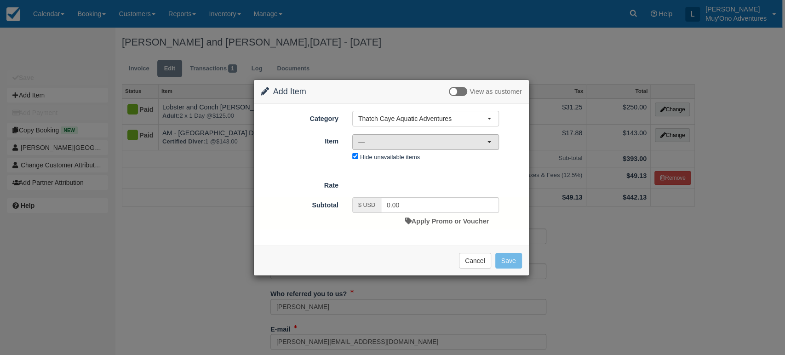
click at [477, 139] on span "—" at bounding box center [422, 142] width 129 height 9
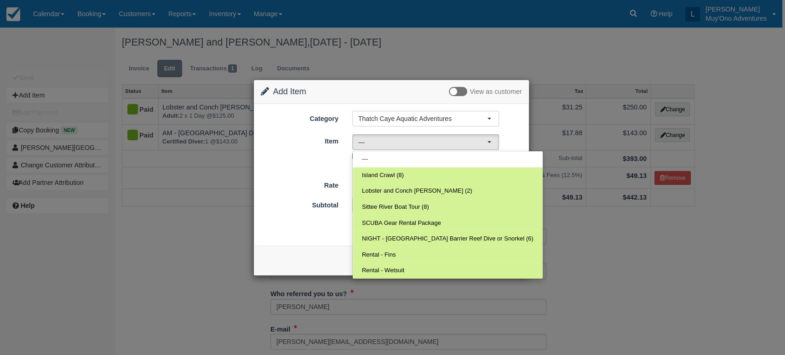
click at [341, 167] on form "Category Thatch Caye Aquatic Adventures Muy'Ono Resorts Gift Certificates Agent…" at bounding box center [391, 170] width 261 height 118
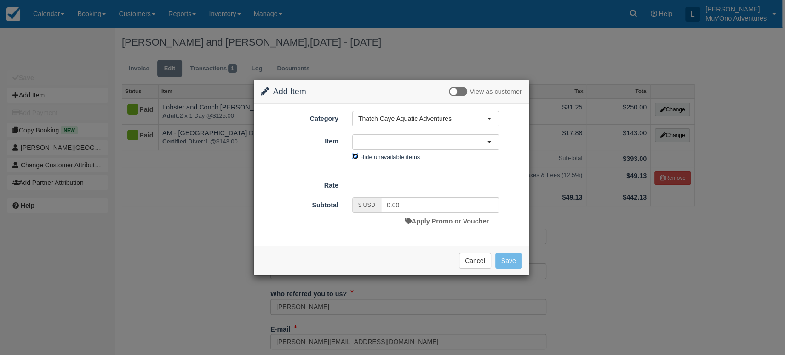
click at [354, 156] on input "Hide unavailable items" at bounding box center [355, 156] width 6 height 6
checkbox input "false"
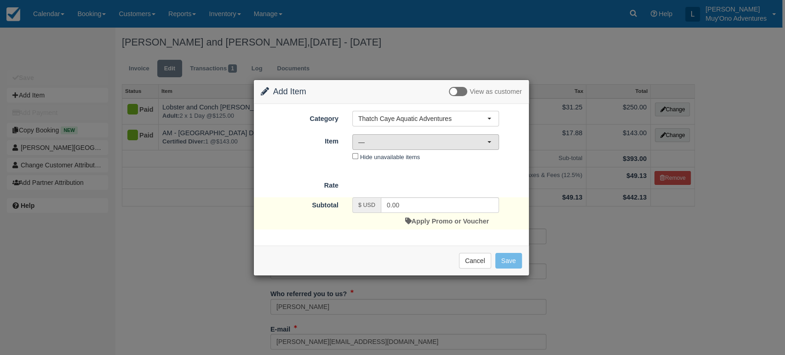
click at [483, 140] on span "—" at bounding box center [422, 142] width 129 height 9
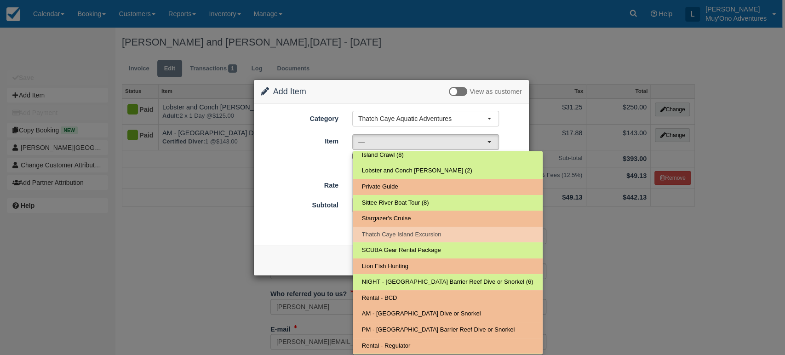
scroll to position [20, 0]
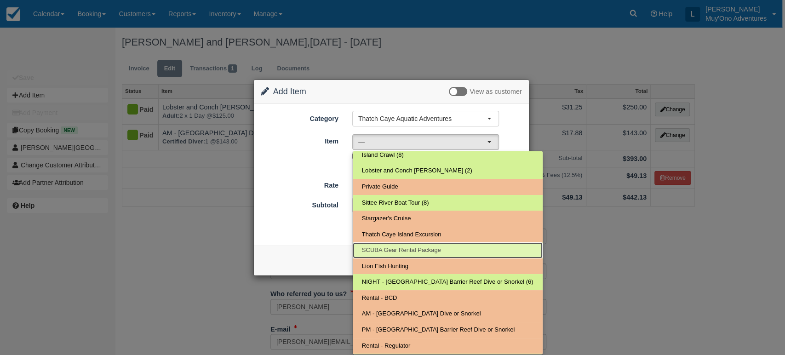
click at [400, 249] on span "SCUBA Gear Rental Package" at bounding box center [401, 250] width 79 height 9
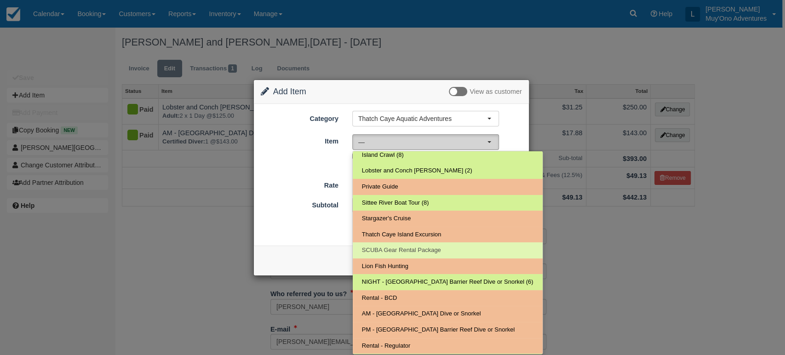
select select "58"
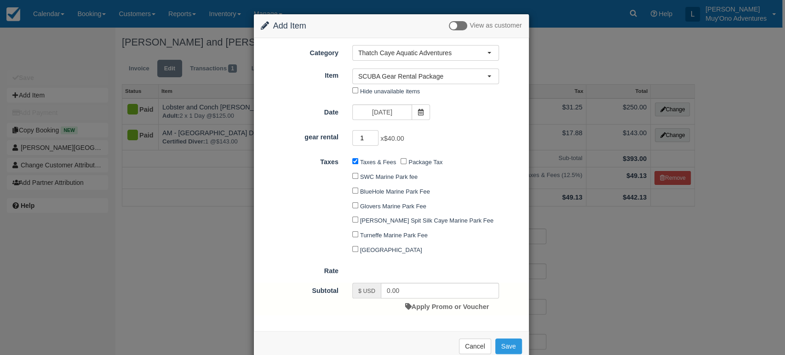
click at [373, 136] on input "1" at bounding box center [365, 138] width 27 height 16
type input "2"
click at [373, 136] on input "2" at bounding box center [365, 138] width 27 height 16
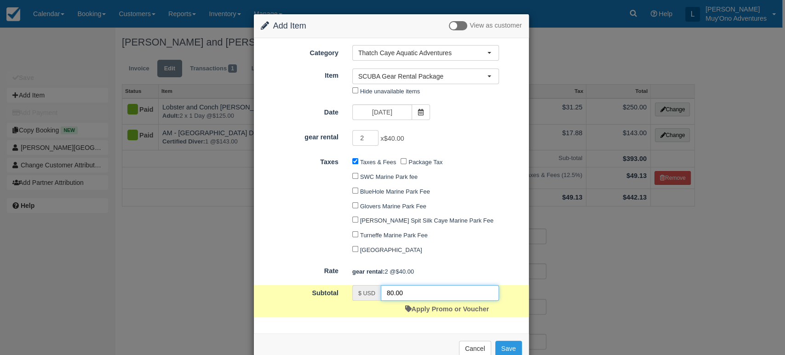
click at [445, 293] on input "80.00" at bounding box center [440, 293] width 118 height 16
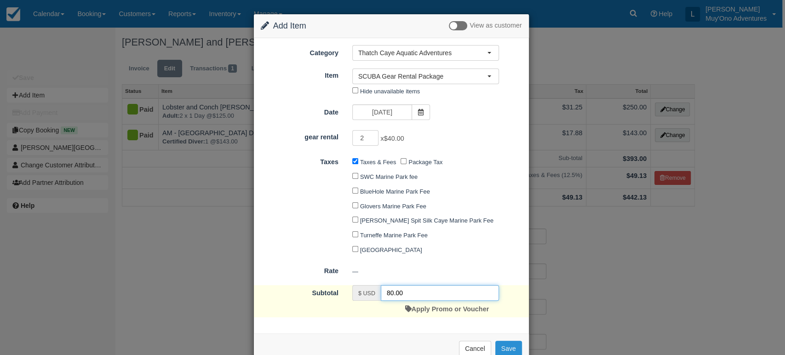
type input "80.00"
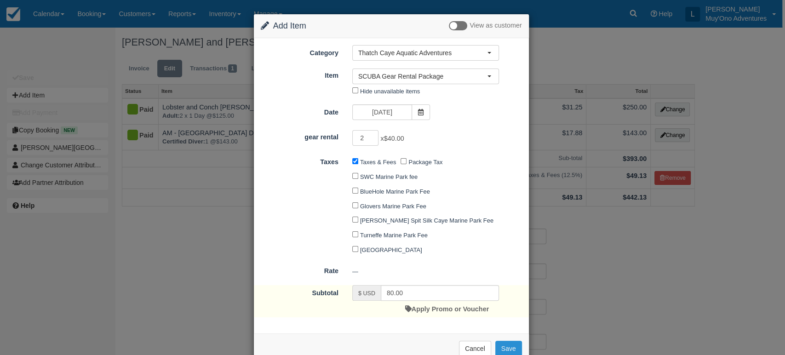
click at [507, 353] on button "Save" at bounding box center [508, 349] width 27 height 16
checkbox input "false"
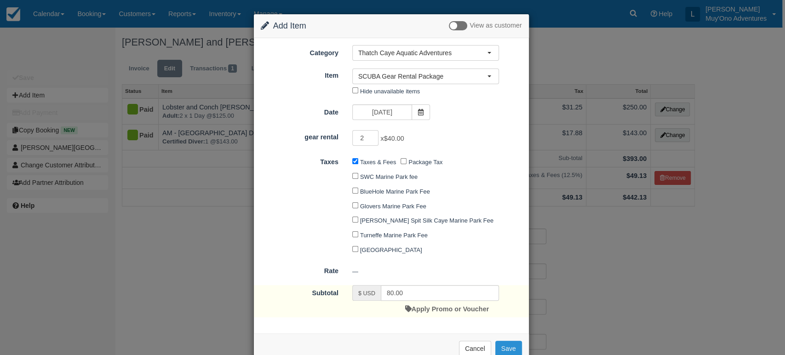
checkbox input "false"
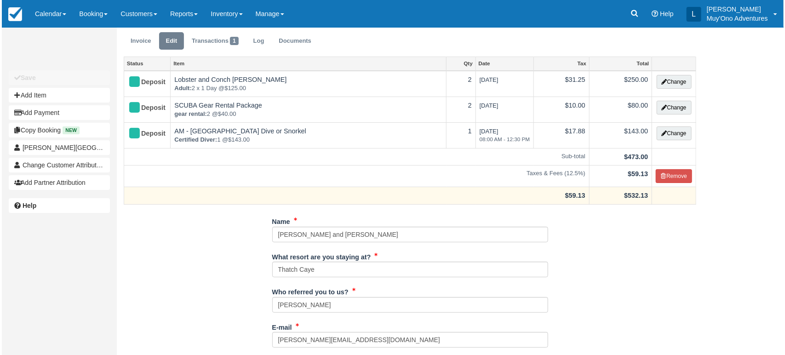
scroll to position [26, 0]
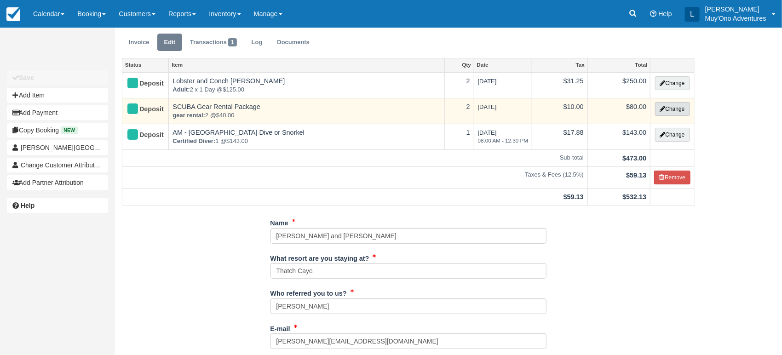
click at [665, 106] on button "Change" at bounding box center [672, 109] width 35 height 14
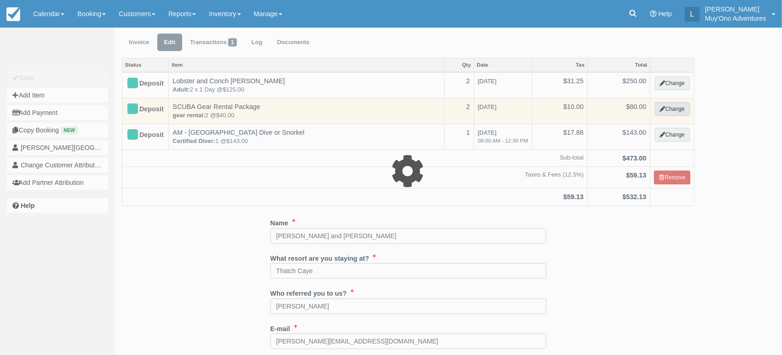
select select "64"
type input "80.00"
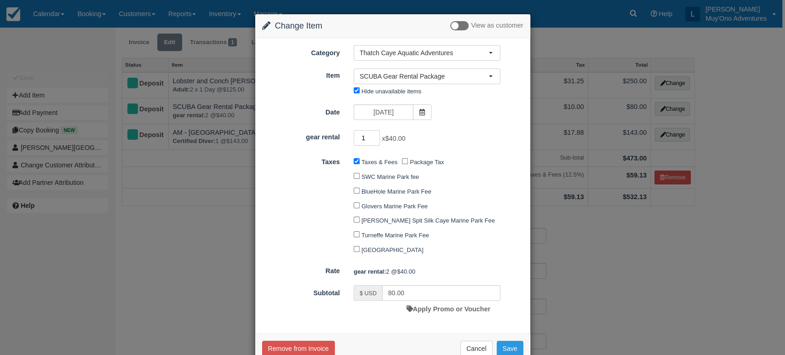
type input "1"
click at [374, 141] on input "1" at bounding box center [367, 138] width 27 height 16
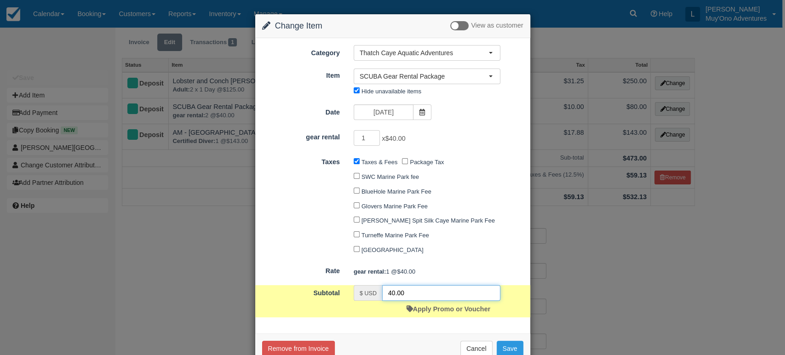
click at [438, 300] on input "40.00" at bounding box center [441, 293] width 118 height 16
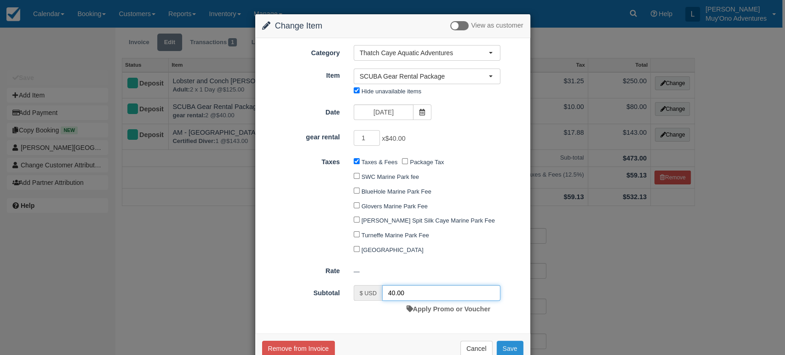
type input "40.00"
click at [504, 348] on button "Save" at bounding box center [510, 349] width 27 height 16
checkbox input "false"
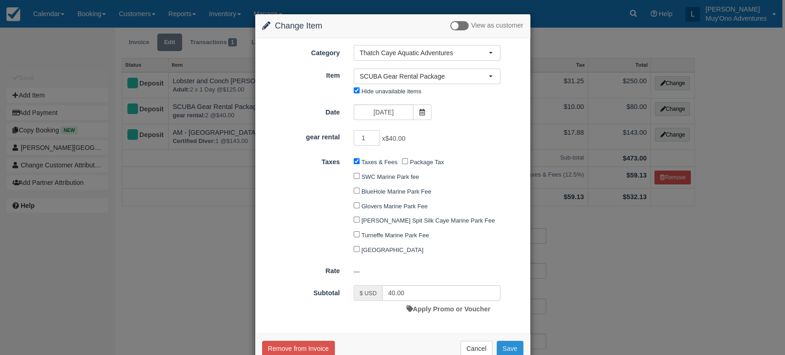
checkbox input "false"
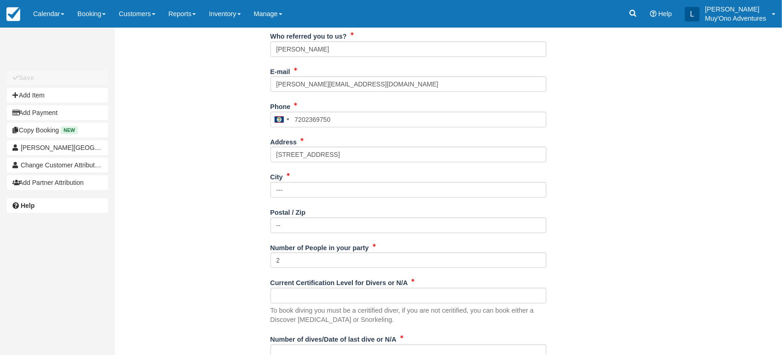
scroll to position [408, 0]
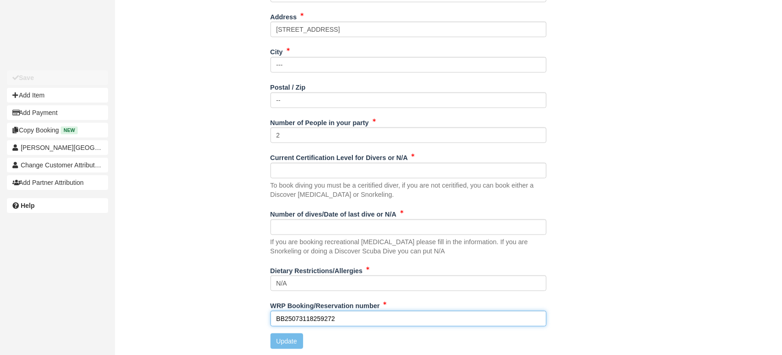
click at [340, 320] on input "BB25073118259272" at bounding box center [408, 319] width 276 height 16
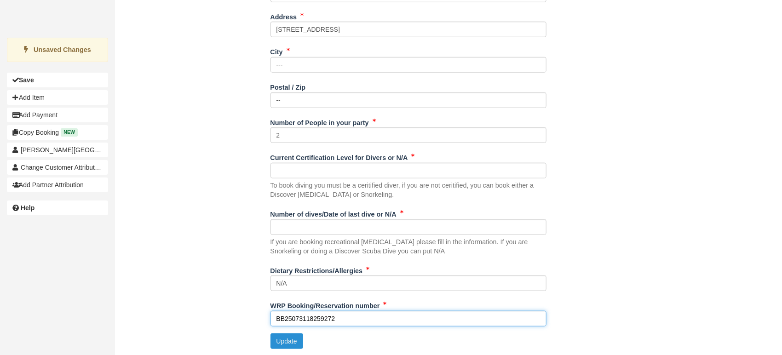
type input "BB25073118259272"
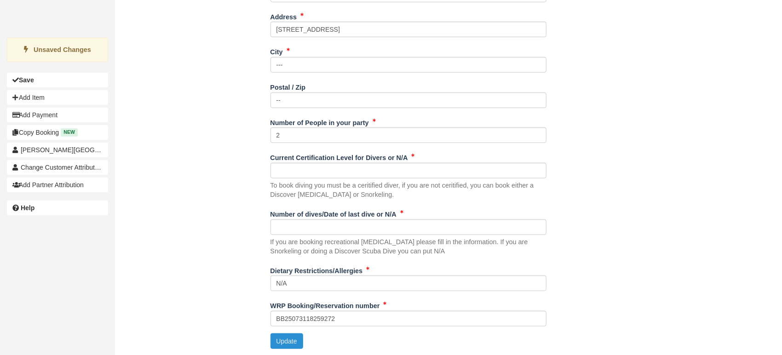
click at [294, 339] on button "Update" at bounding box center [286, 341] width 33 height 16
type input "+5017202369750"
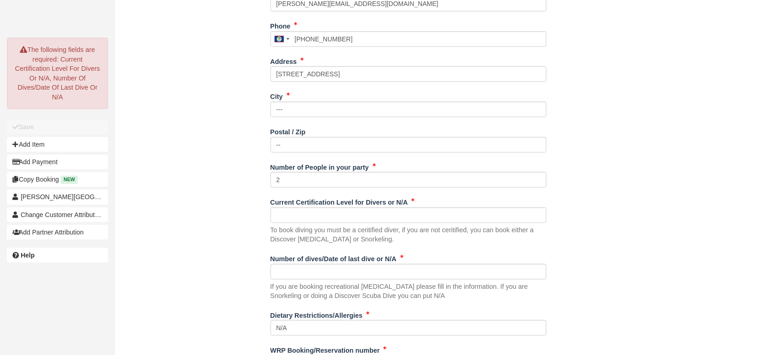
scroll to position [369, 0]
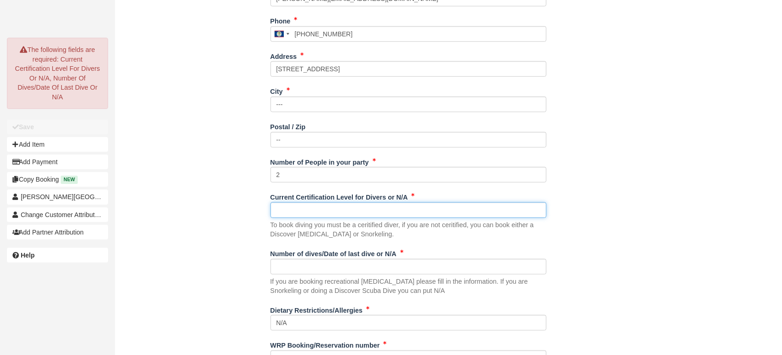
click at [352, 208] on input "Current Certification Level for Divers or N/A" at bounding box center [408, 210] width 276 height 16
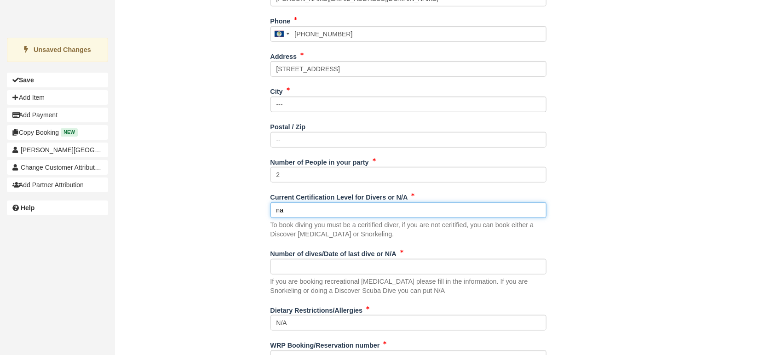
scroll to position [408, 0]
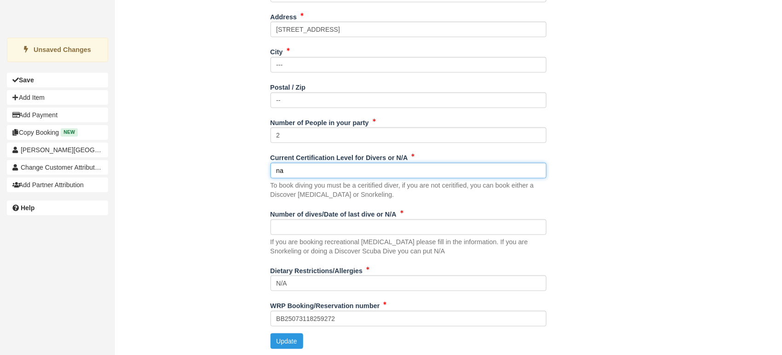
type input "na"
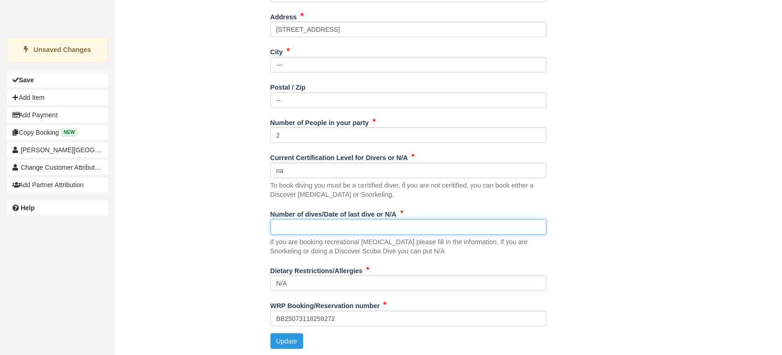
click at [316, 221] on input "Number of dives/Date of last dive or N/A" at bounding box center [408, 227] width 276 height 16
type input "na"
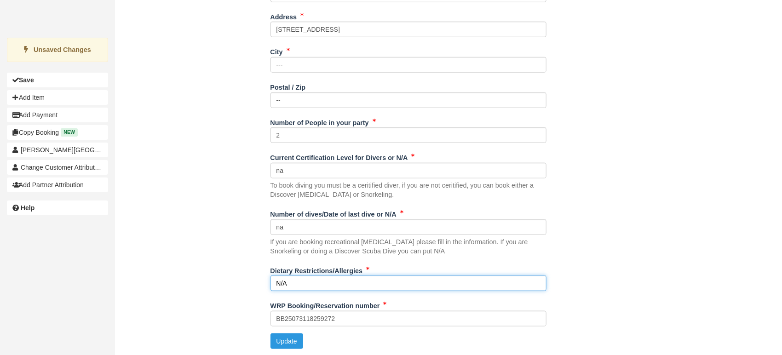
click at [484, 281] on input "N/A" at bounding box center [408, 283] width 276 height 16
click at [295, 343] on button "Update" at bounding box center [286, 341] width 33 height 16
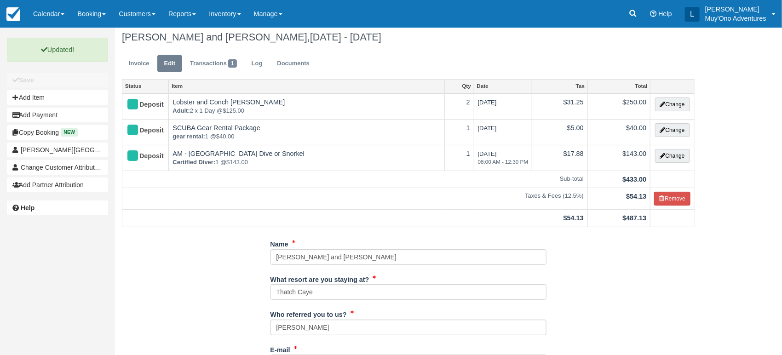
scroll to position [0, 0]
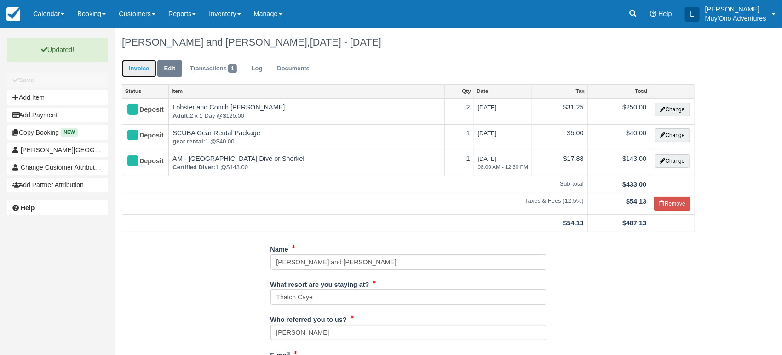
click at [135, 70] on link "Invoice" at bounding box center [139, 69] width 34 height 18
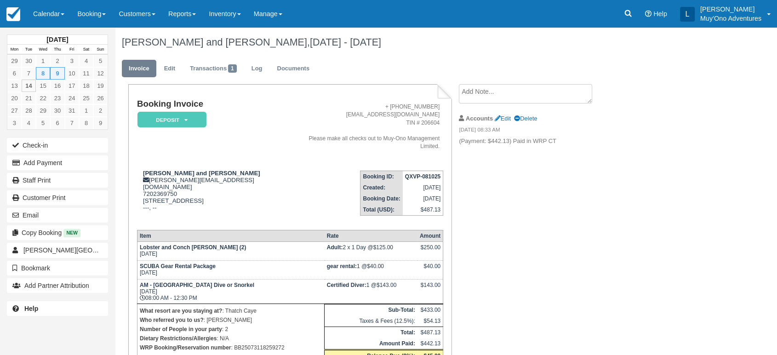
click at [425, 173] on strong "QXVP-081025" at bounding box center [422, 176] width 35 height 6
copy tbody "QXVP-081025"
click at [66, 14] on link "Calendar" at bounding box center [49, 14] width 44 height 28
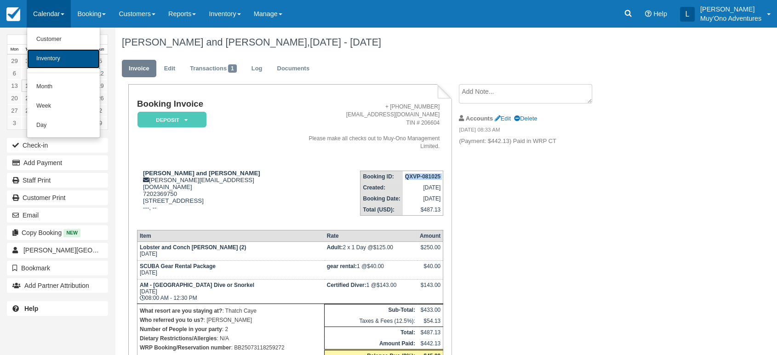
click at [66, 62] on link "Inventory" at bounding box center [63, 58] width 73 height 19
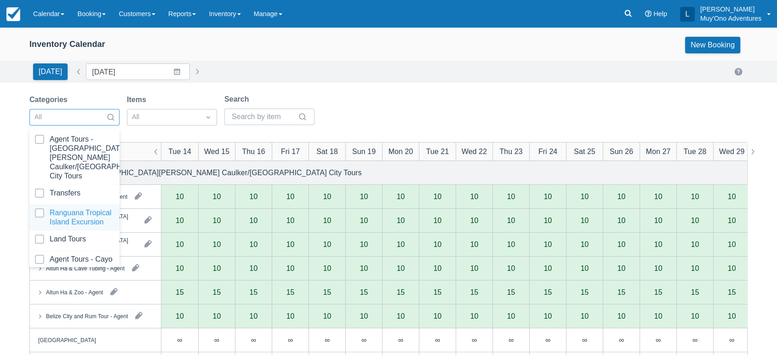
scroll to position [92, 0]
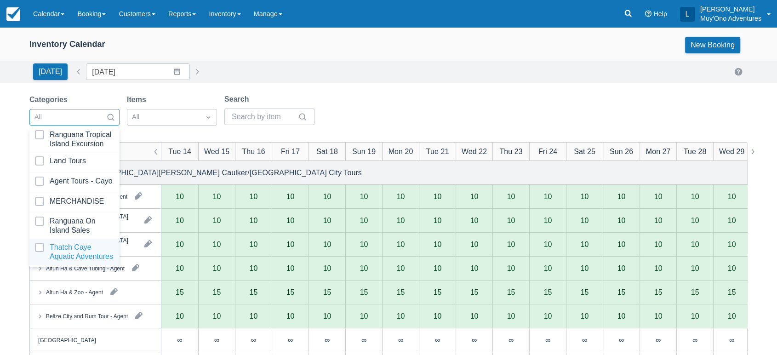
click at [67, 243] on div at bounding box center [74, 252] width 79 height 18
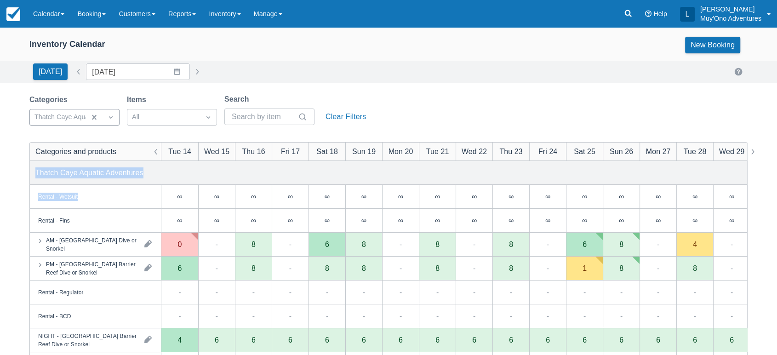
drag, startPoint x: 422, startPoint y: 98, endPoint x: 361, endPoint y: 208, distance: 125.6
click at [361, 208] on div "Categories Thatch Caye Aquatic Adventures Items All Search Clear Filters Catego…" at bounding box center [388, 328] width 718 height 469
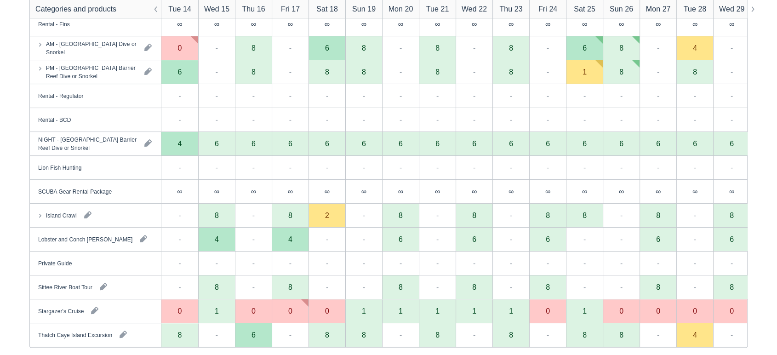
scroll to position [197, 0]
click at [118, 218] on div "Island Crawl" at bounding box center [95, 214] width 131 height 23
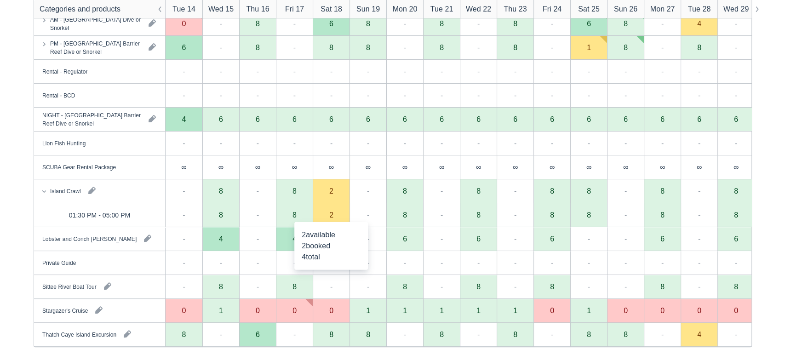
scroll to position [230, 0]
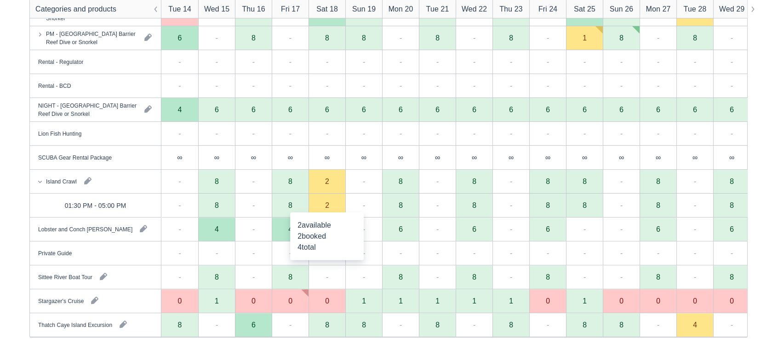
click at [327, 208] on div "2" at bounding box center [327, 204] width 4 height 7
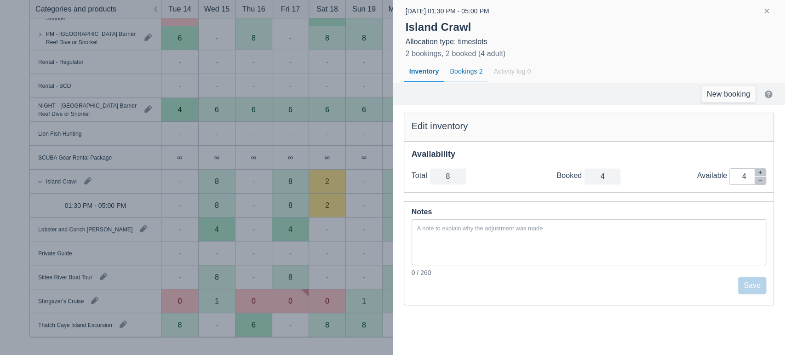
click at [471, 69] on div "Bookings 2" at bounding box center [466, 71] width 44 height 21
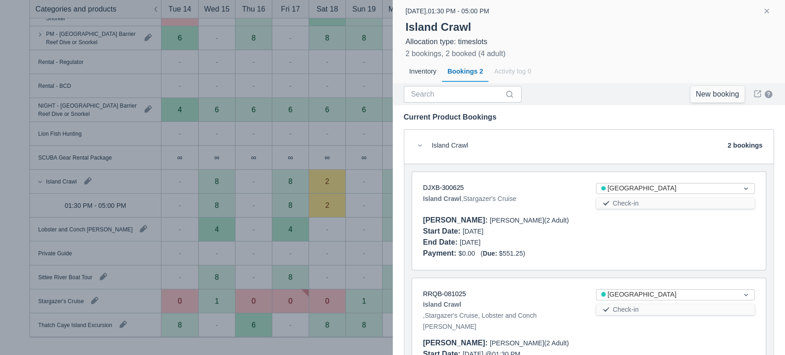
scroll to position [55, 0]
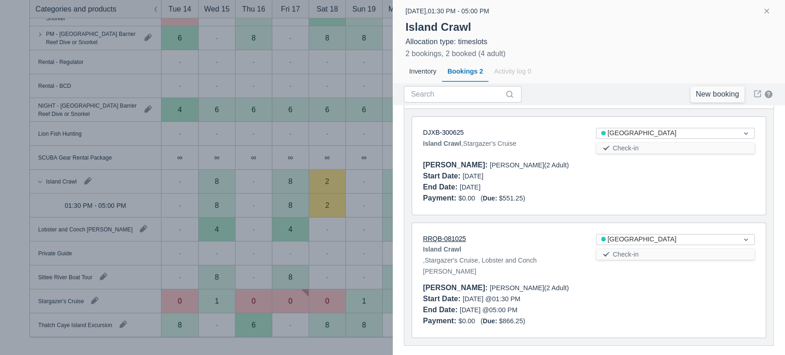
click at [455, 235] on link "RRQB-081025" at bounding box center [444, 238] width 43 height 7
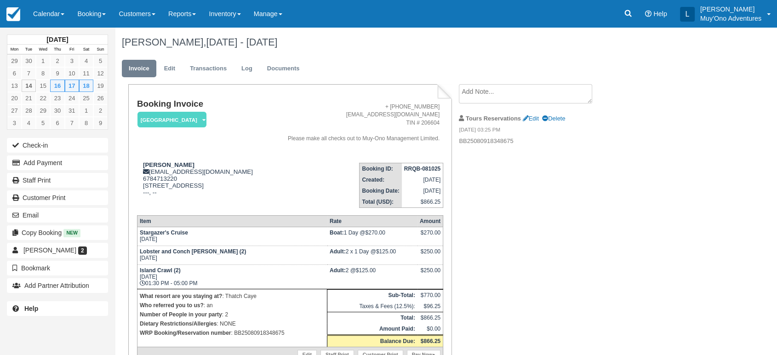
scroll to position [46, 0]
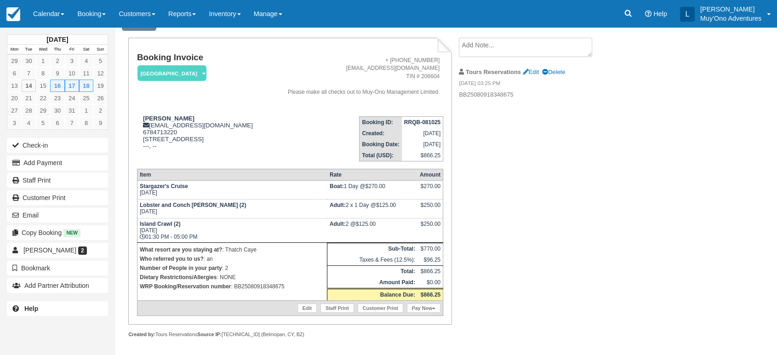
click at [306, 235] on td "Island Crawl (2) [DATE] 01:30 PM - 05:00 PM" at bounding box center [232, 230] width 190 height 24
click at [307, 304] on link "Edit" at bounding box center [307, 308] width 19 height 9
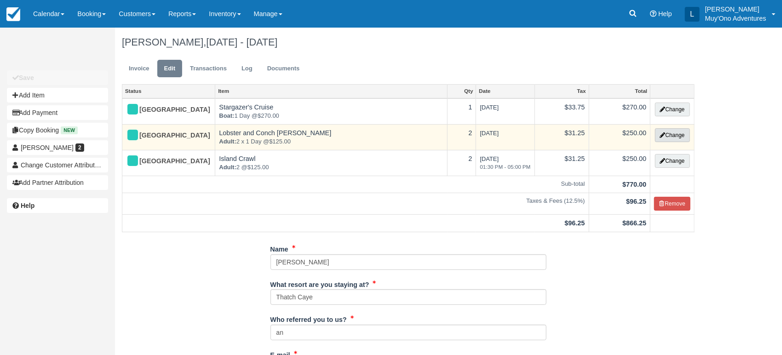
click at [663, 134] on icon "button" at bounding box center [663, 135] width 6 height 6
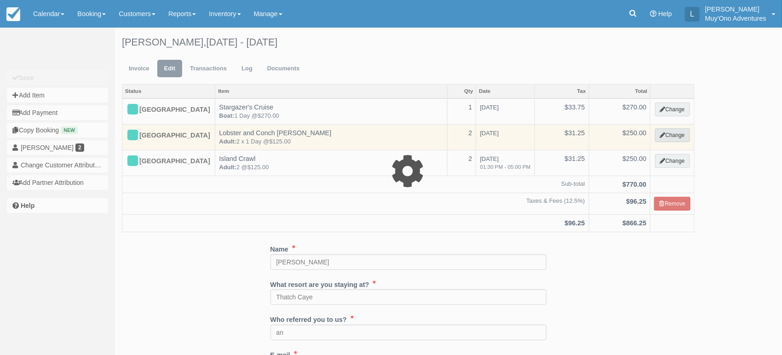
select select "64"
type input "250.00"
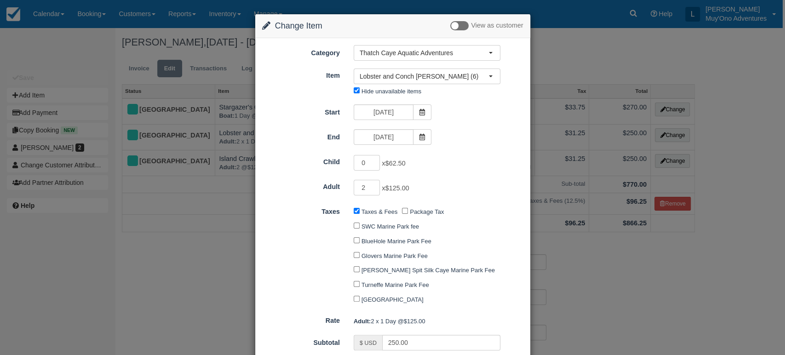
scroll to position [74, 0]
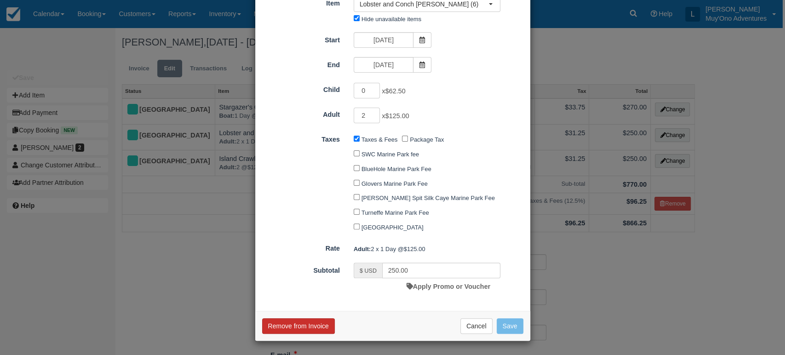
click at [314, 325] on button "Remove from Invoice" at bounding box center [298, 326] width 73 height 16
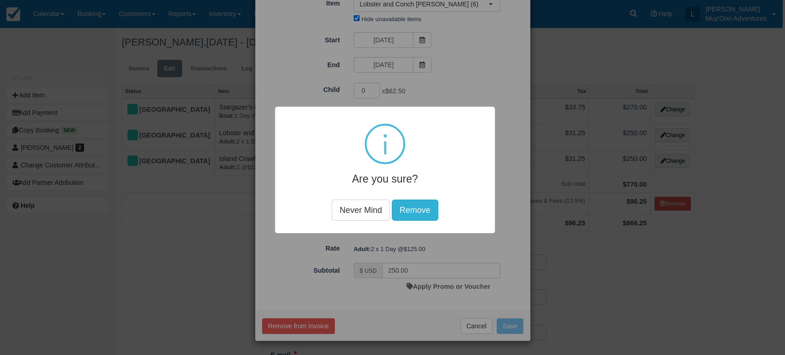
click at [410, 201] on button "Remove" at bounding box center [414, 210] width 46 height 21
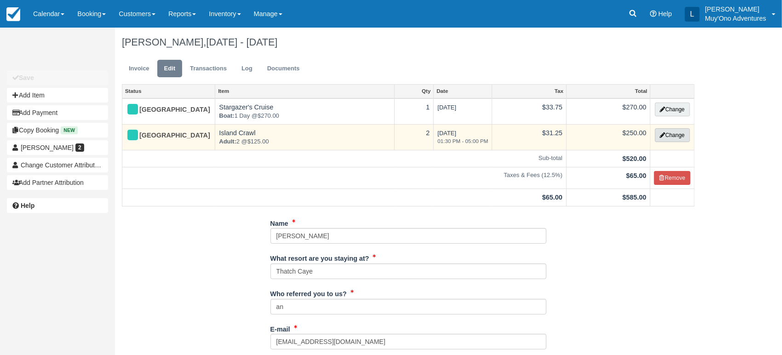
click at [663, 132] on icon "button" at bounding box center [663, 135] width 6 height 6
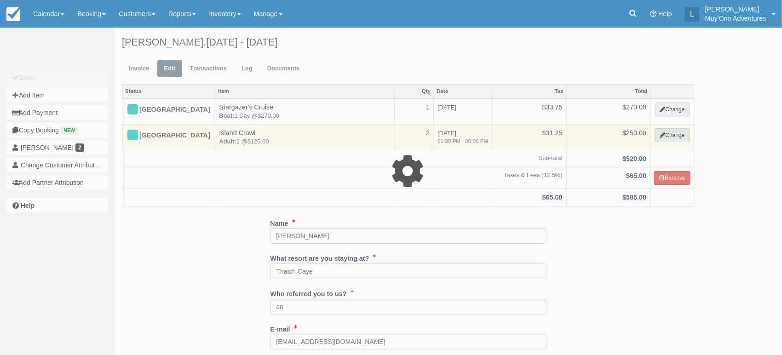
select select "64"
type input "250.00"
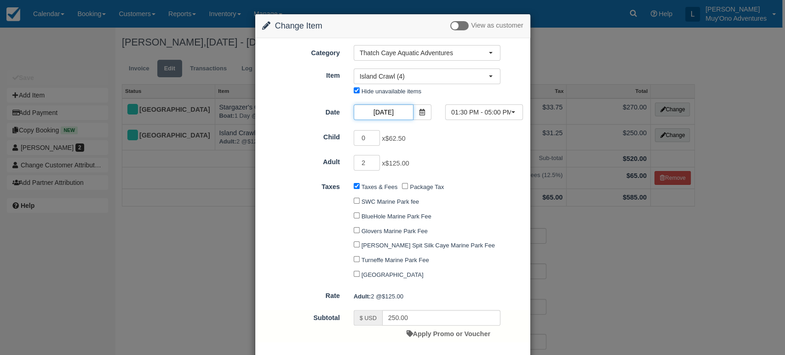
click at [394, 110] on input "[DATE]" at bounding box center [384, 112] width 60 height 16
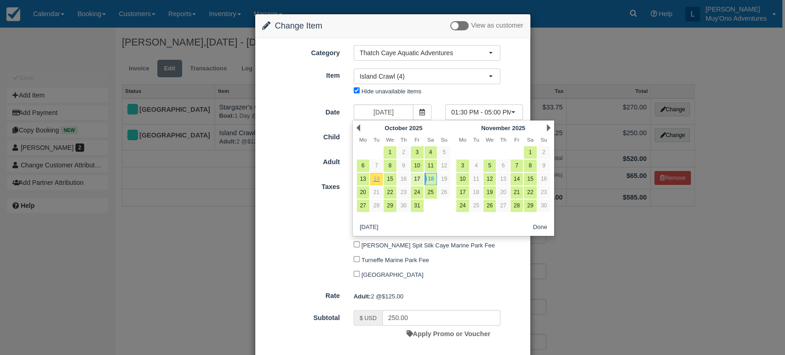
click at [419, 179] on link "17" at bounding box center [417, 179] width 12 height 12
type input "[DATE]"
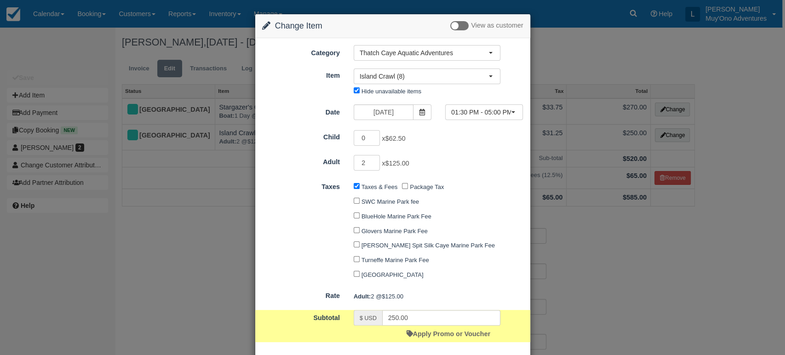
scroll to position [50, 0]
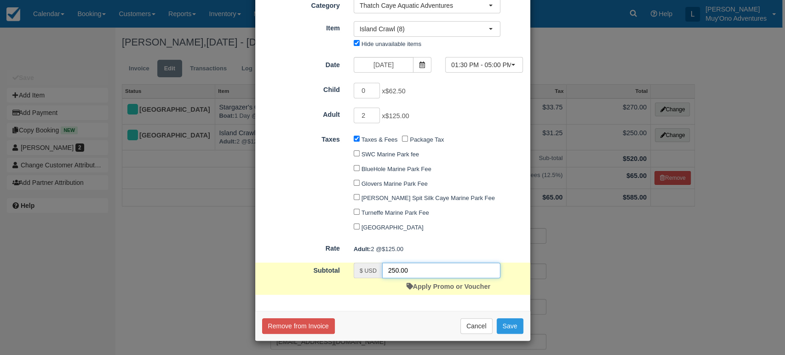
click at [420, 278] on input "250.00" at bounding box center [441, 271] width 118 height 16
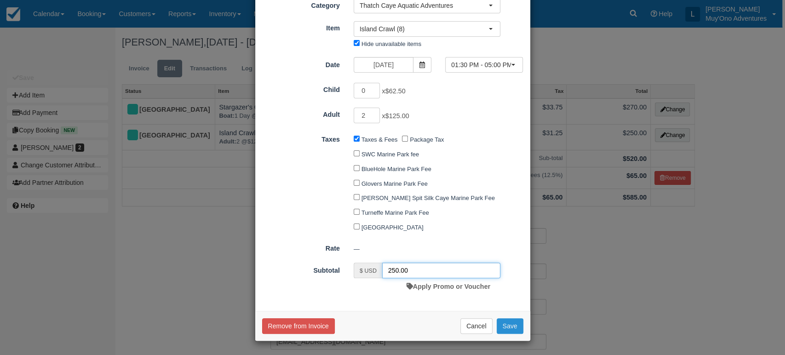
type input "250.00"
click at [508, 322] on button "Save" at bounding box center [510, 326] width 27 height 16
checkbox input "false"
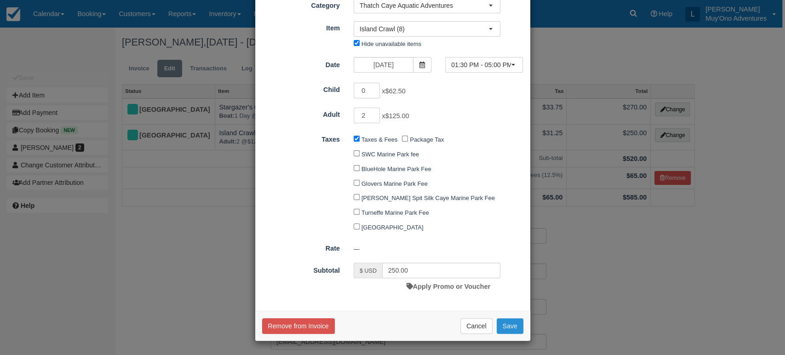
checkbox input "false"
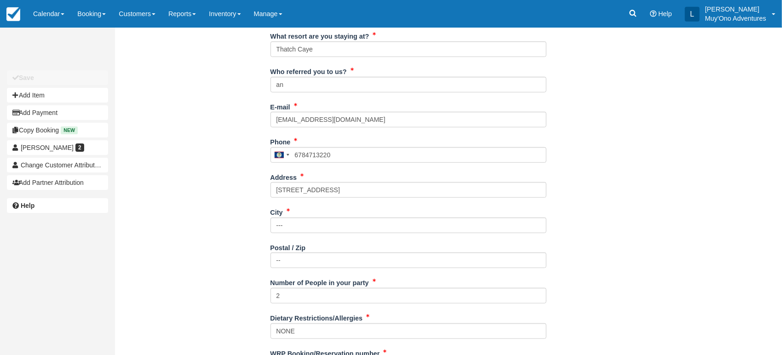
scroll to position [270, 0]
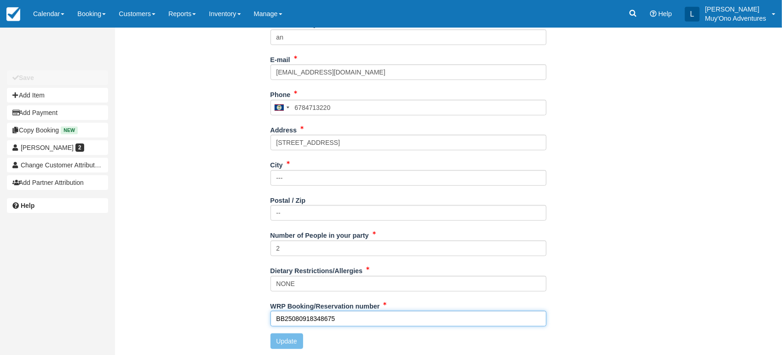
click at [343, 319] on input "BB25080918348675" at bounding box center [408, 319] width 276 height 16
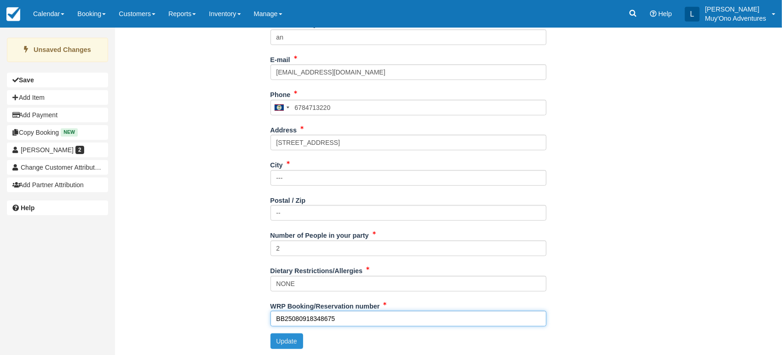
type input "BB25080918348675"
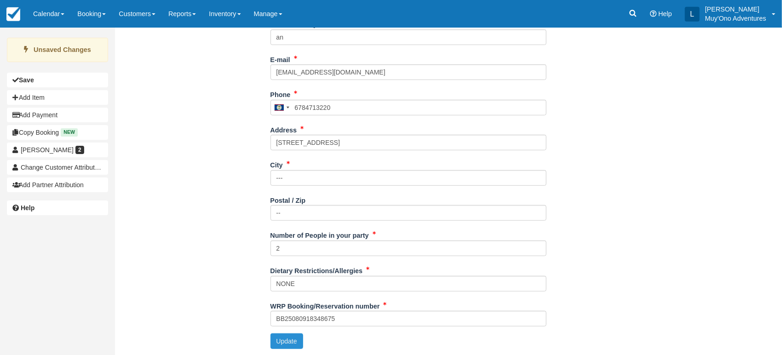
click at [272, 341] on button "Update" at bounding box center [286, 341] width 33 height 16
type input "[PHONE_NUMBER]"
